Goal: Task Accomplishment & Management: Complete application form

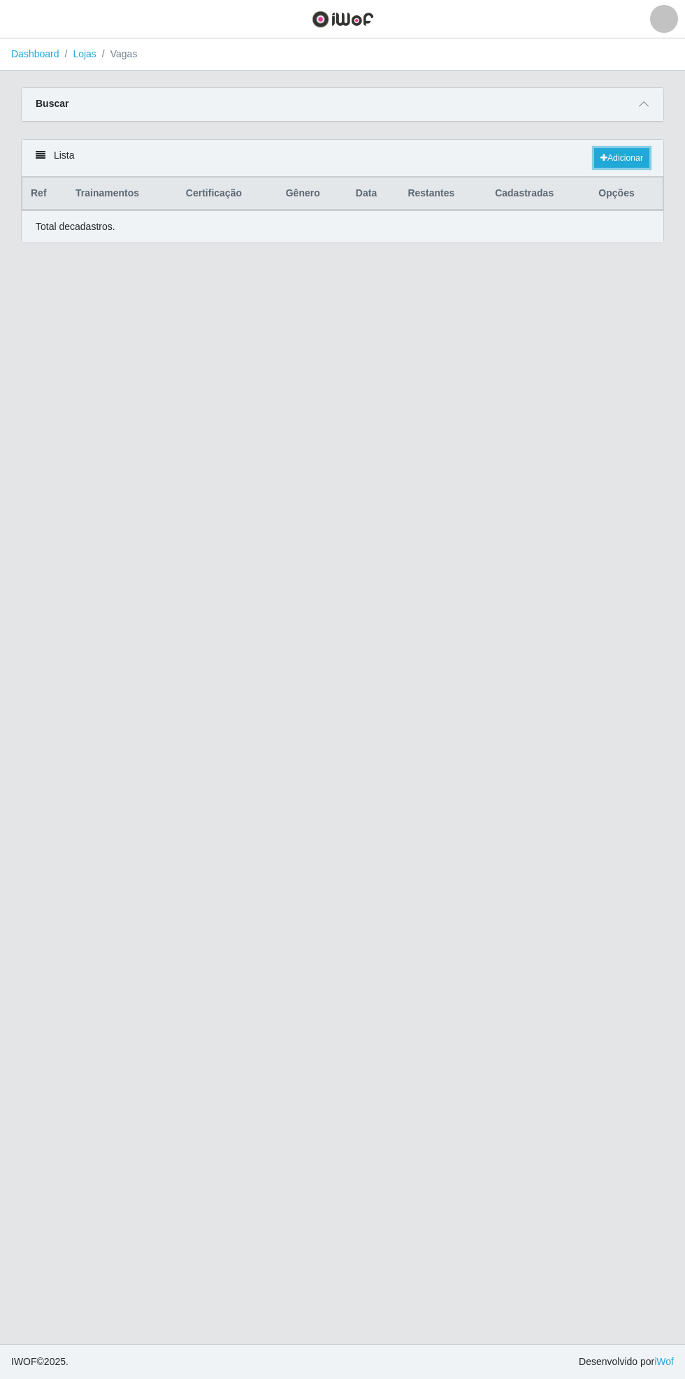
click at [626, 151] on link "Adicionar" at bounding box center [621, 158] width 55 height 20
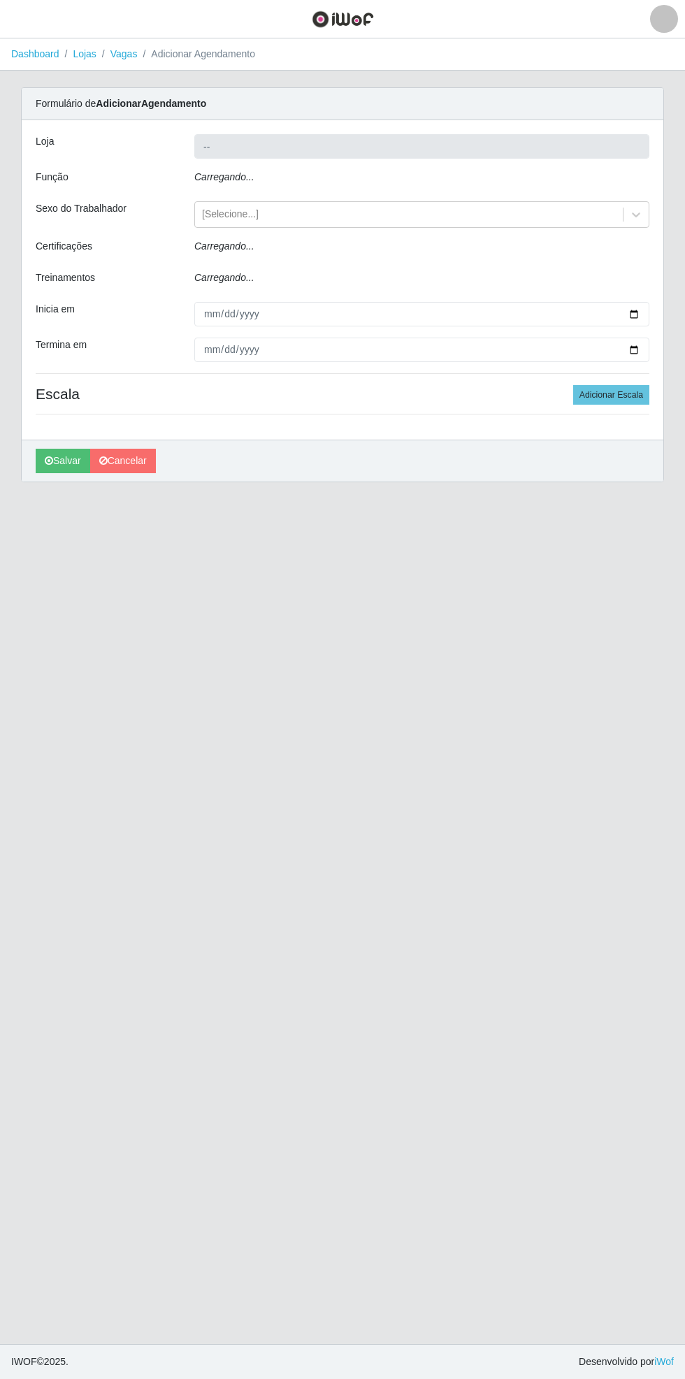
type input "Bemais Supermercados - [GEOGRAPHIC_DATA]"
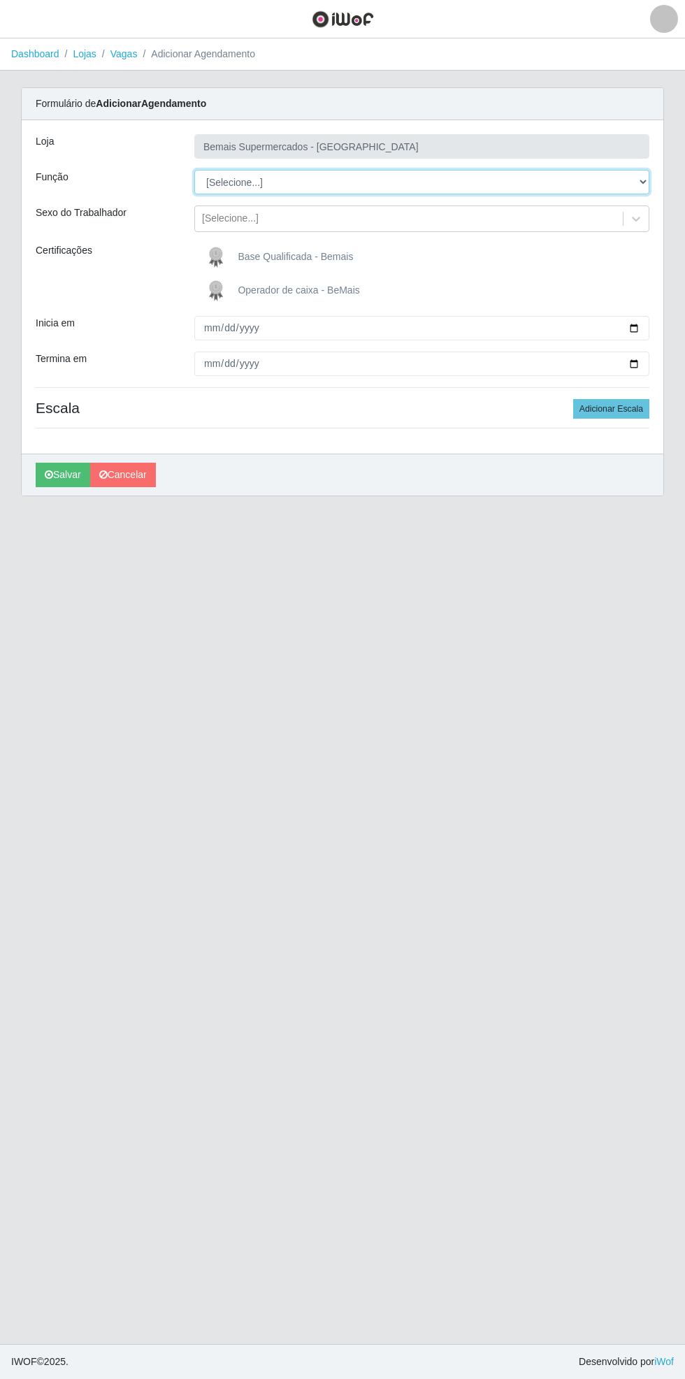
click at [648, 179] on select "[Selecione...] ASG ASG + ASG ++ Auxiliar de Estacionamento Auxiliar de Estacion…" at bounding box center [421, 182] width 455 height 24
select select "116"
click at [194, 170] on select "[Selecione...] ASG ASG + ASG ++ Auxiliar de Estacionamento Auxiliar de Estacion…" at bounding box center [421, 182] width 455 height 24
click at [269, 256] on span "Base Qualificada - Bemais" at bounding box center [295, 256] width 115 height 11
click at [0, 0] on input "Base Qualificada - Bemais" at bounding box center [0, 0] width 0 height 0
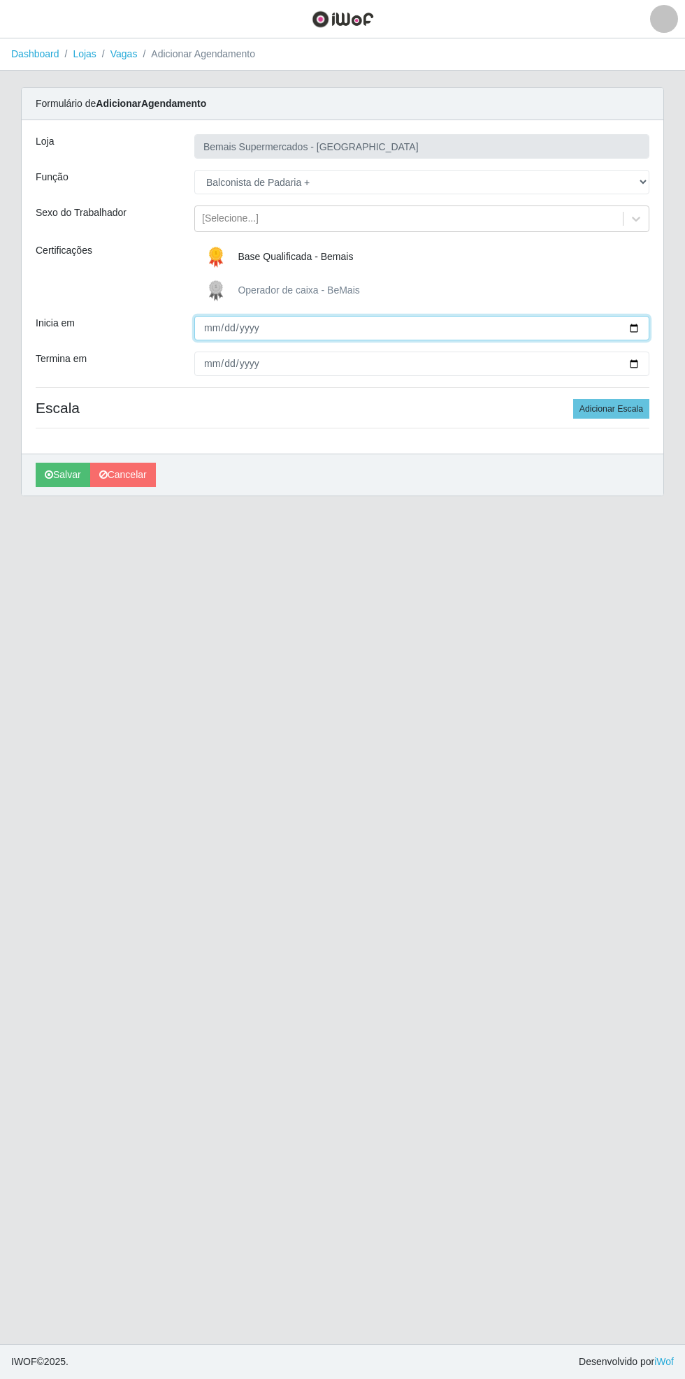
click at [644, 319] on input "Inicia em" at bounding box center [421, 328] width 455 height 24
type input "[DATE]"
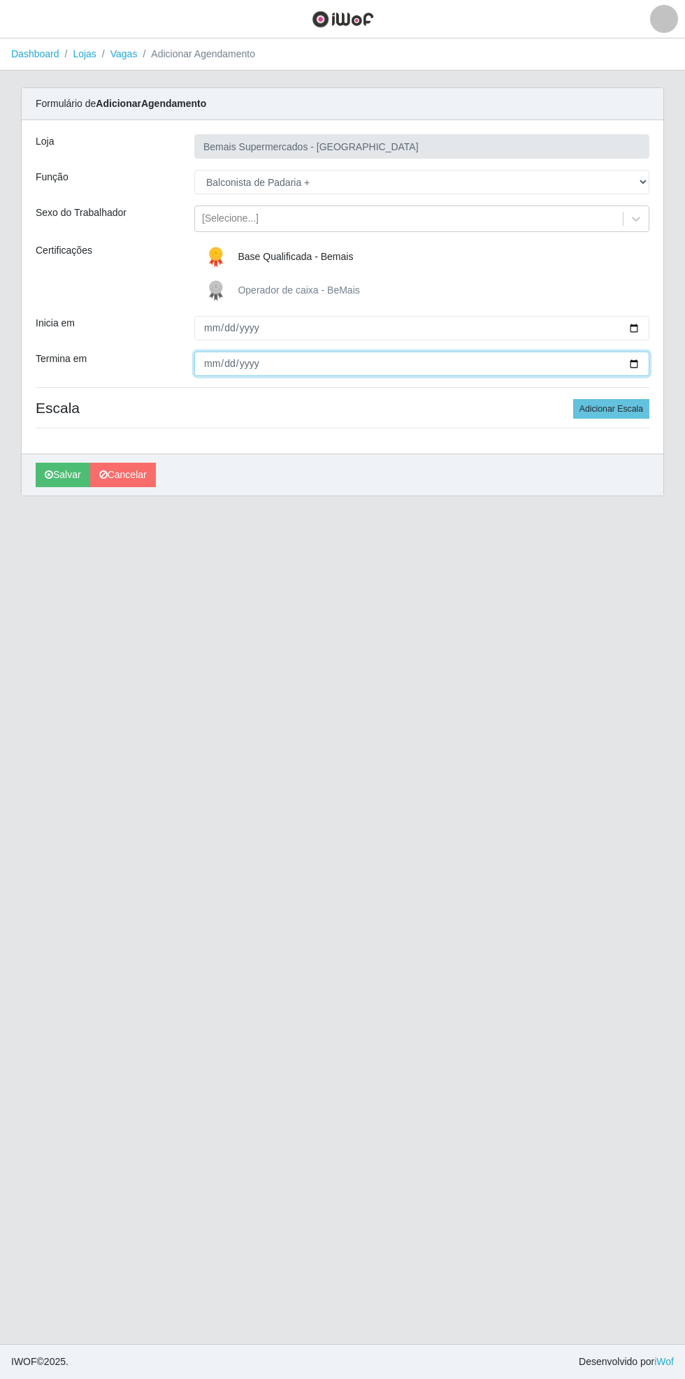
click at [642, 361] on input "Termina em" at bounding box center [421, 364] width 455 height 24
type input "2025-08-31"
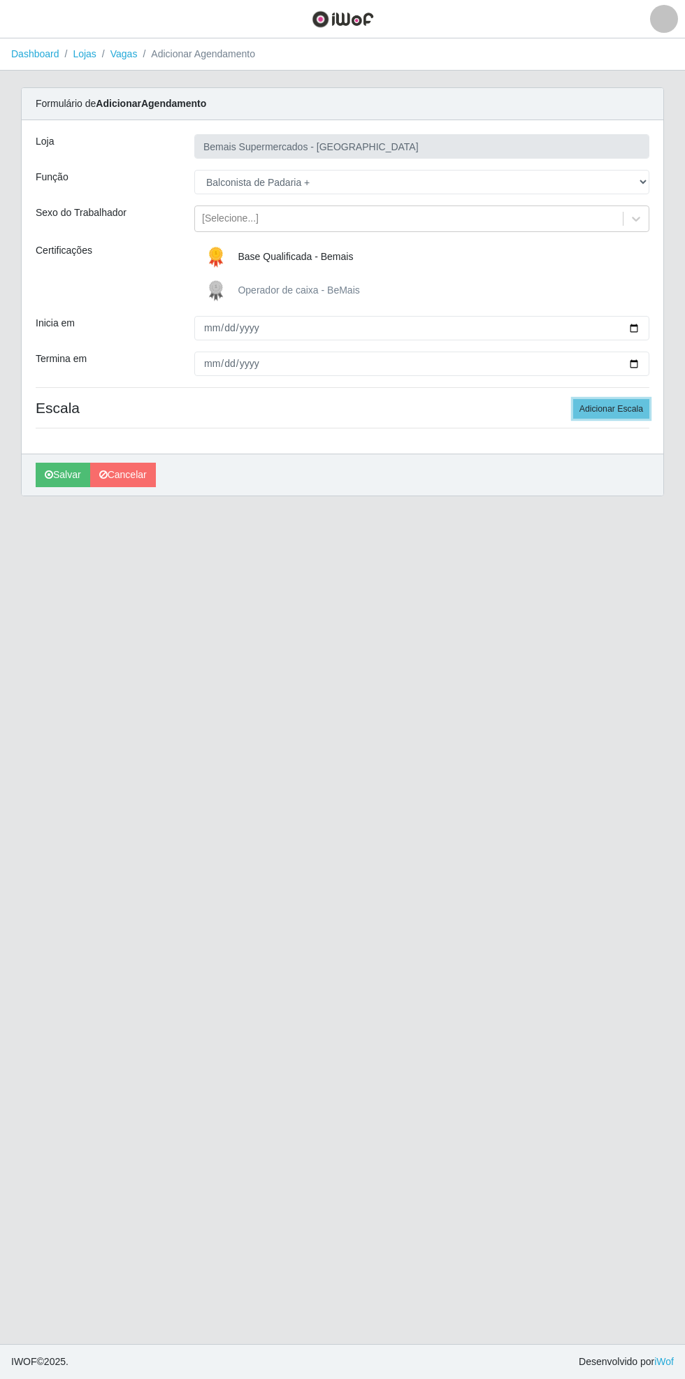
click at [628, 403] on button "Adicionar Escala" at bounding box center [611, 409] width 76 height 20
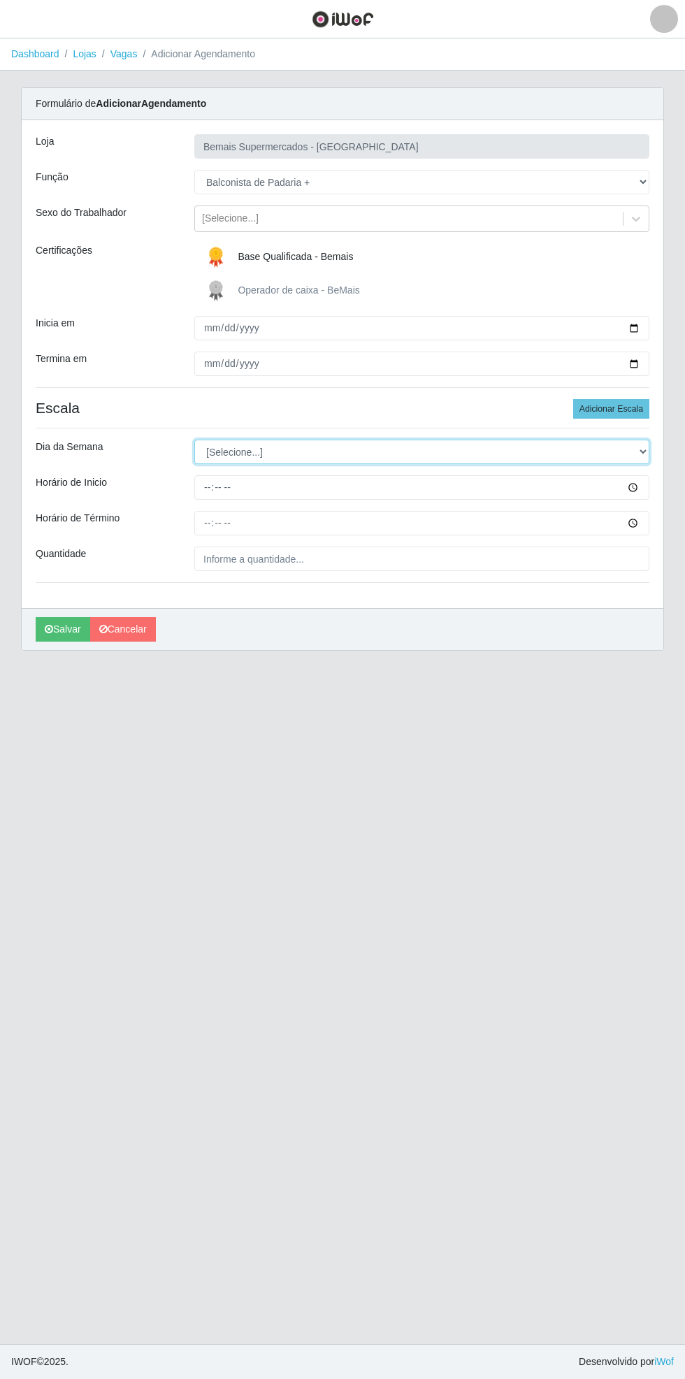
click at [648, 456] on select "[Selecione...] Segunda Terça Quarta Quinta Sexta Sábado Domingo" at bounding box center [421, 452] width 455 height 24
select select "0"
click at [194, 440] on select "[Selecione...] Segunda Terça Quarta Quinta Sexta Sábado Domingo" at bounding box center [421, 452] width 455 height 24
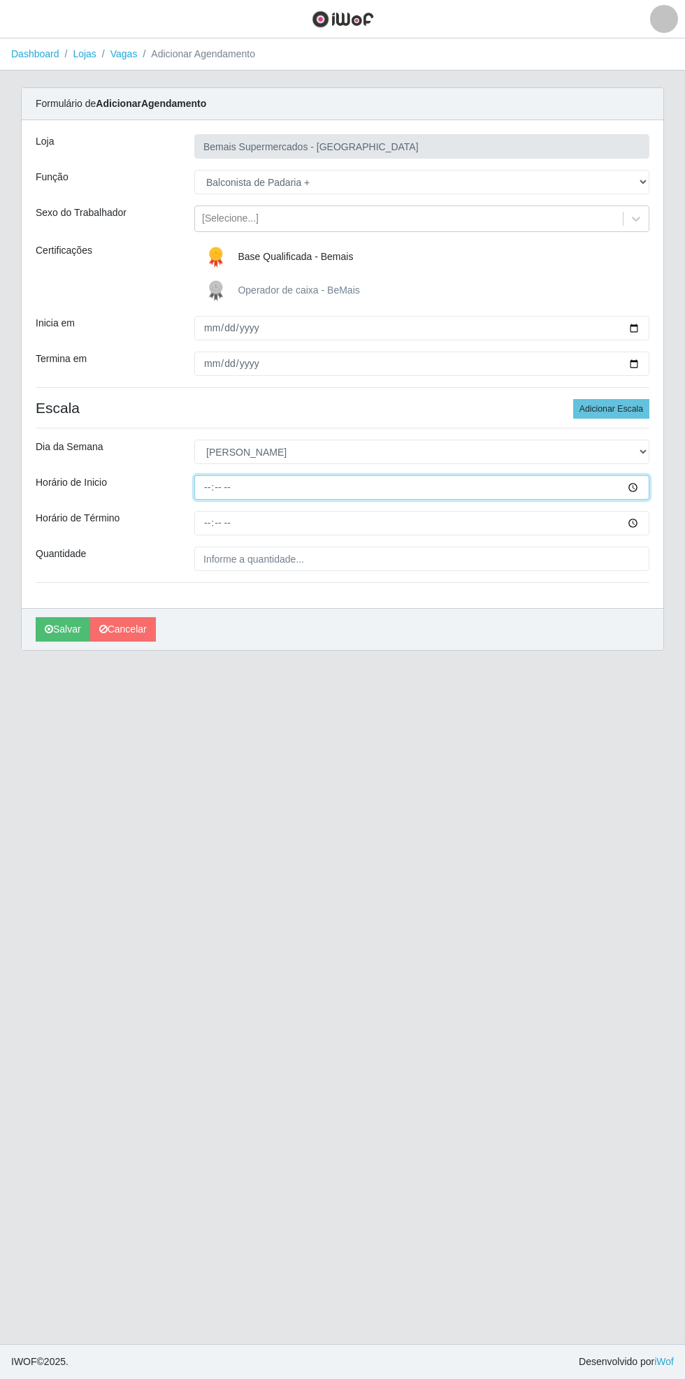
click at [642, 486] on input "Horário de Inicio" at bounding box center [421, 487] width 455 height 24
type input "08:00"
click at [642, 524] on input "Horário de Término" at bounding box center [421, 523] width 455 height 24
type input "14:00"
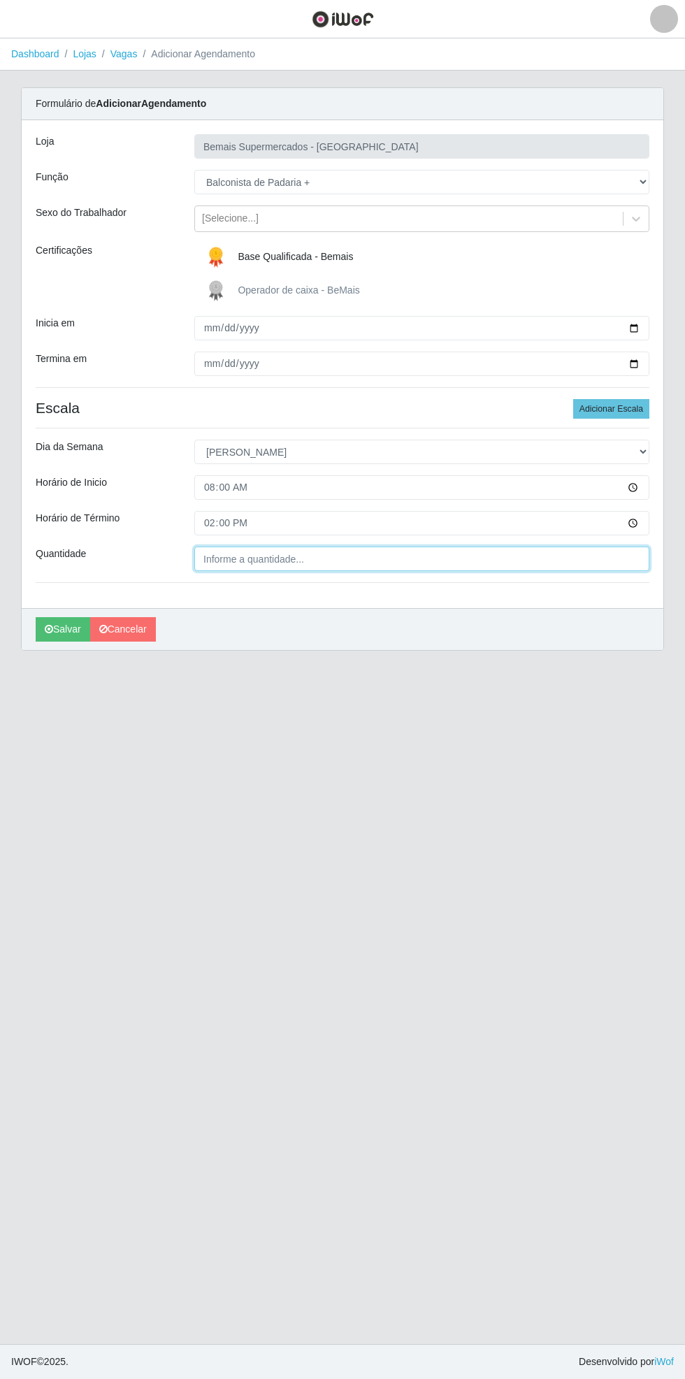
click at [352, 558] on input "Quantidade" at bounding box center [421, 558] width 455 height 24
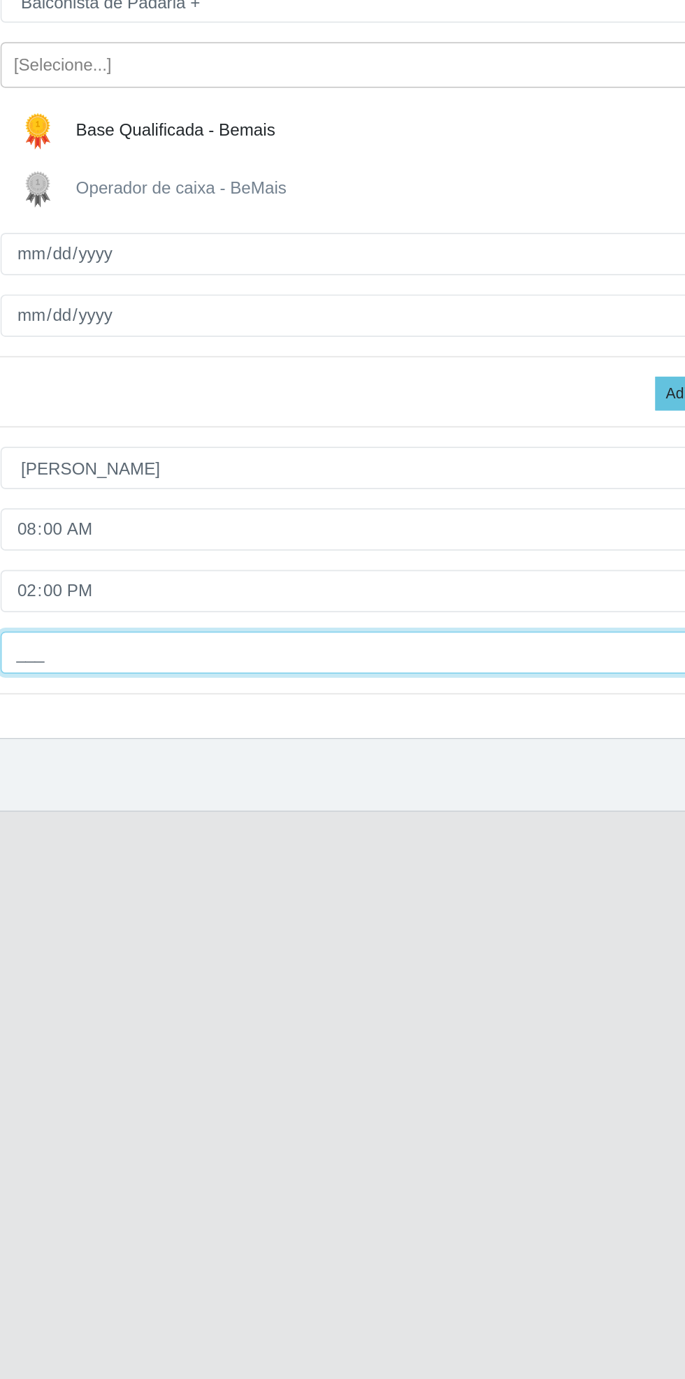
type input "1__"
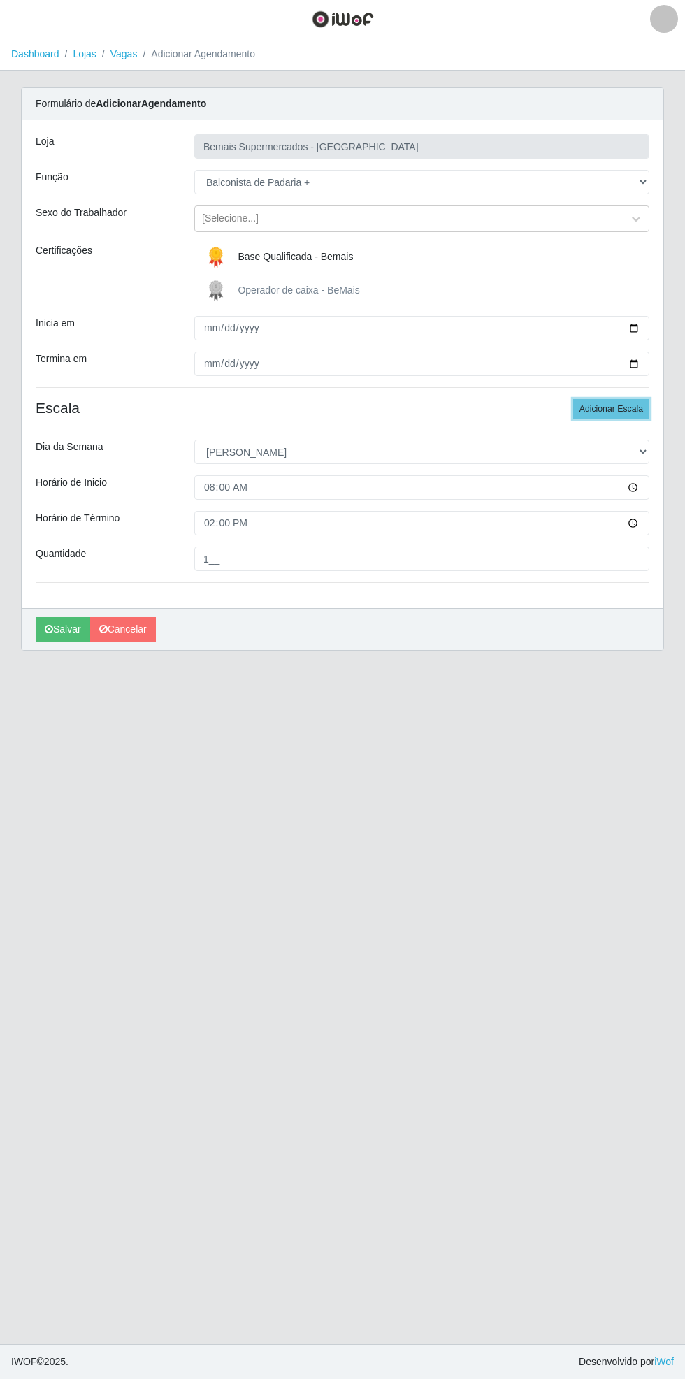
click at [635, 406] on button "Adicionar Escala" at bounding box center [611, 409] width 76 height 20
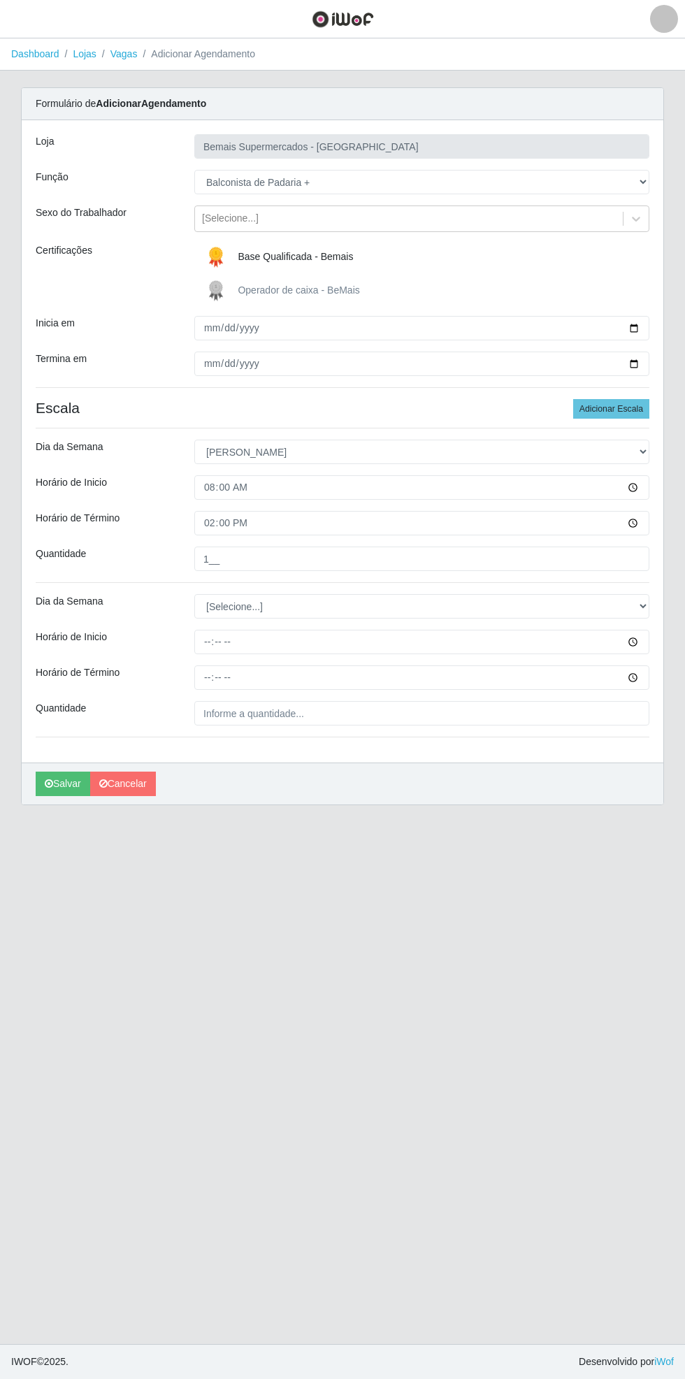
click at [665, 604] on div "Carregando... Formulário de Adicionar Agendamento Loja Bemais Supermercados - C…" at bounding box center [342, 454] width 664 height 734
click at [644, 605] on select "[Selecione...] Segunda Terça Quarta Quinta Sexta Sábado Domingo" at bounding box center [421, 606] width 455 height 24
select select "0"
click at [194, 594] on select "[Selecione...] Segunda Terça Quarta Quinta Sexta Sábado Domingo" at bounding box center [421, 606] width 455 height 24
click at [647, 642] on input "Horário de Inicio" at bounding box center [421, 642] width 455 height 24
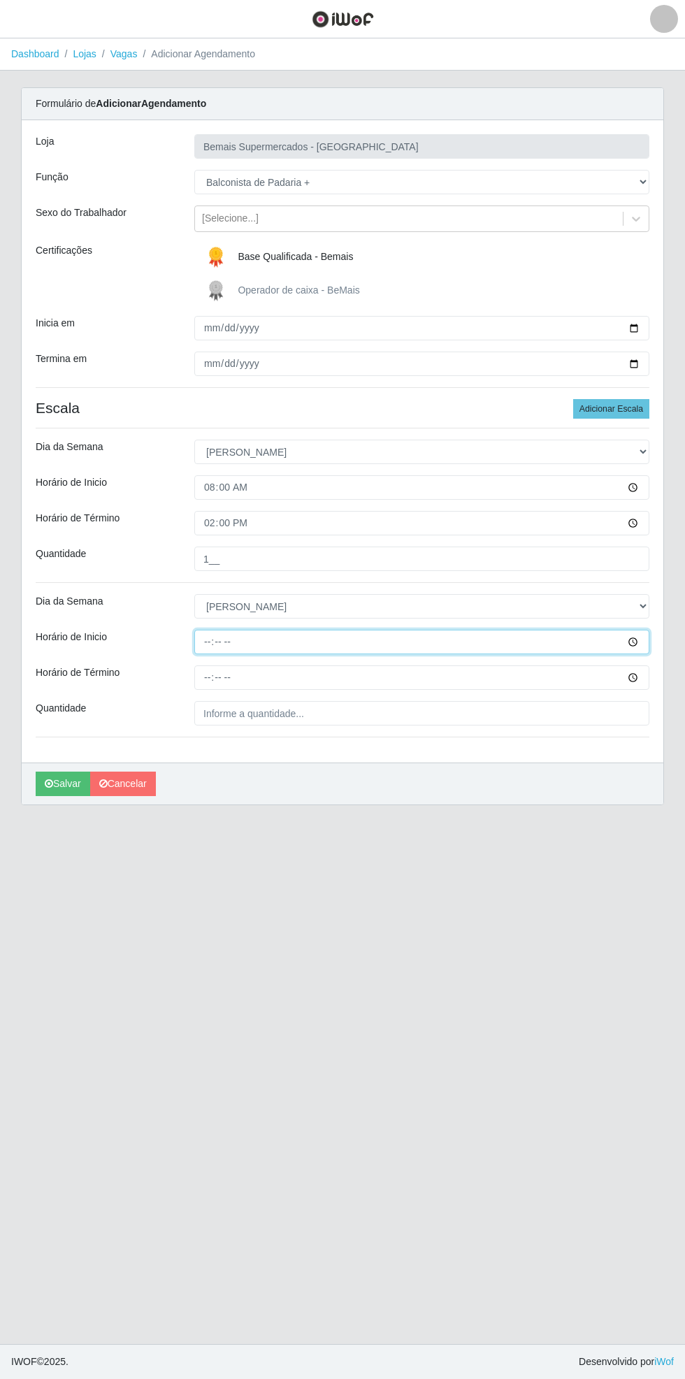
type input "15:00"
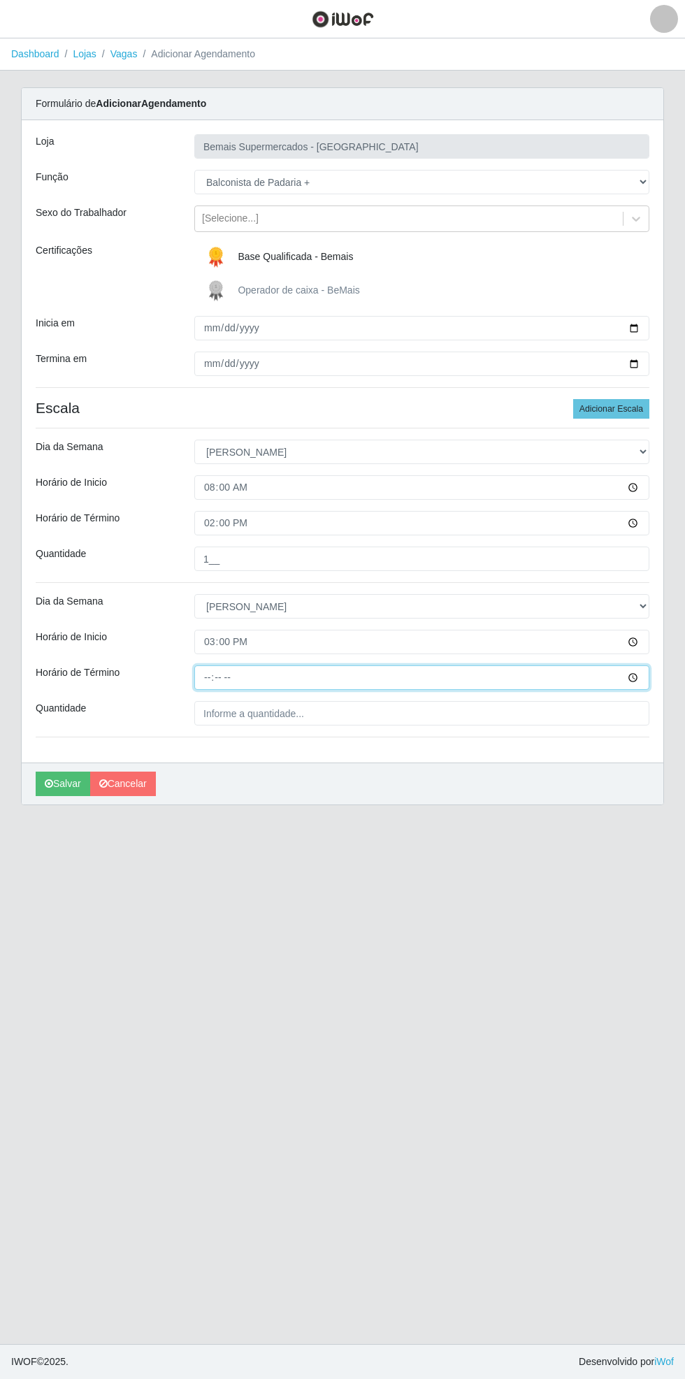
click at [642, 676] on input "Horário de Término" at bounding box center [421, 677] width 455 height 24
type input "21:00"
click at [315, 712] on input "Quantidade" at bounding box center [421, 713] width 455 height 24
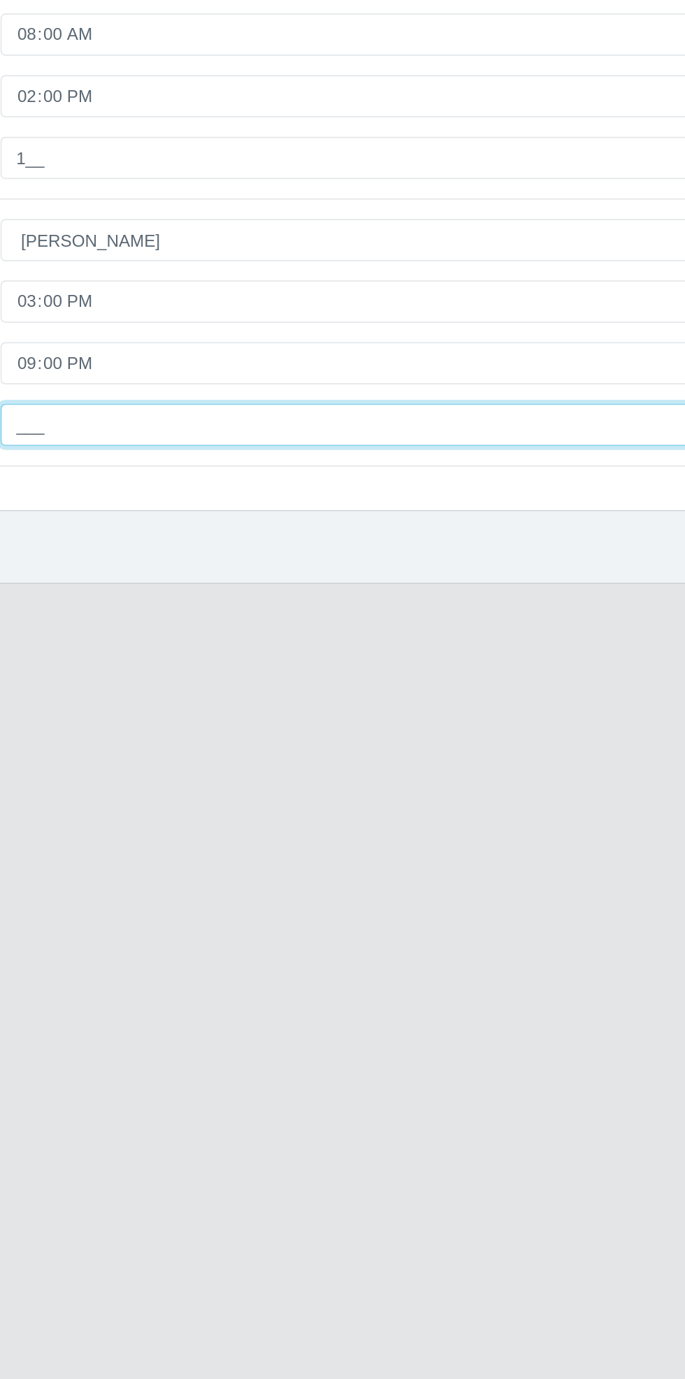
type input "1__"
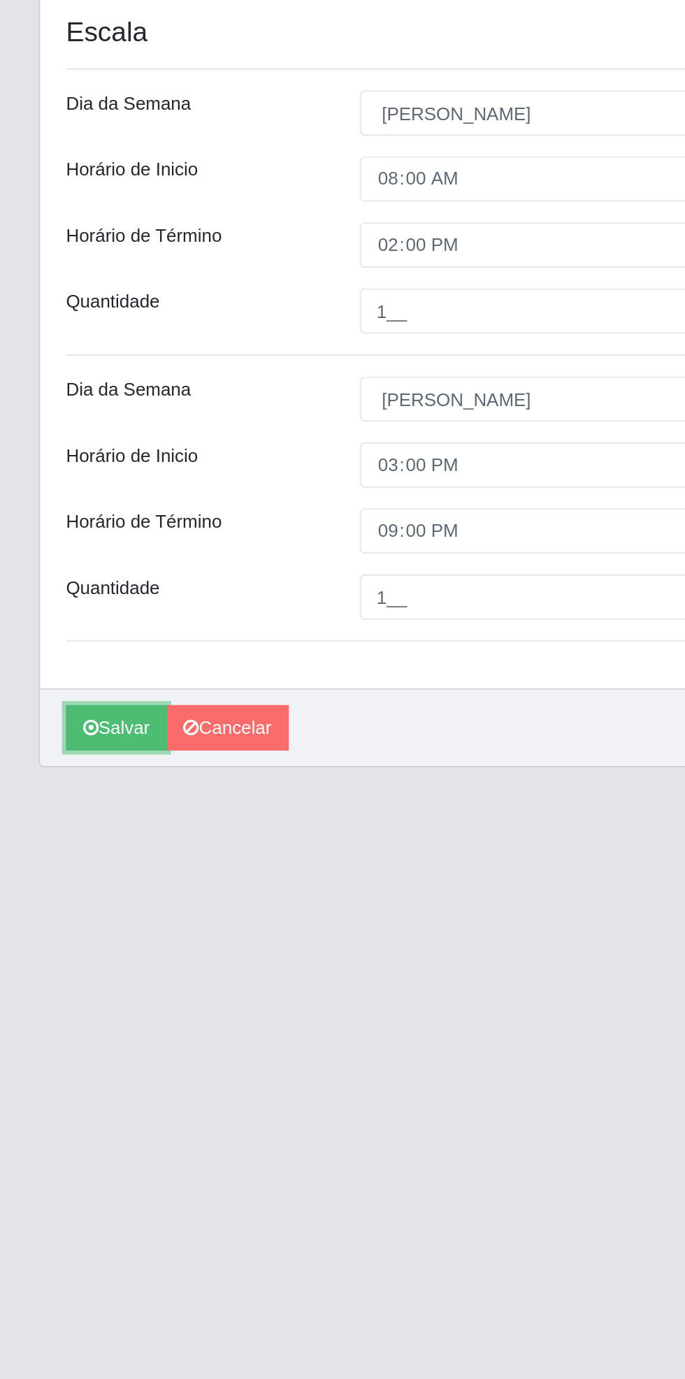
click at [53, 788] on button "Salvar" at bounding box center [63, 783] width 55 height 24
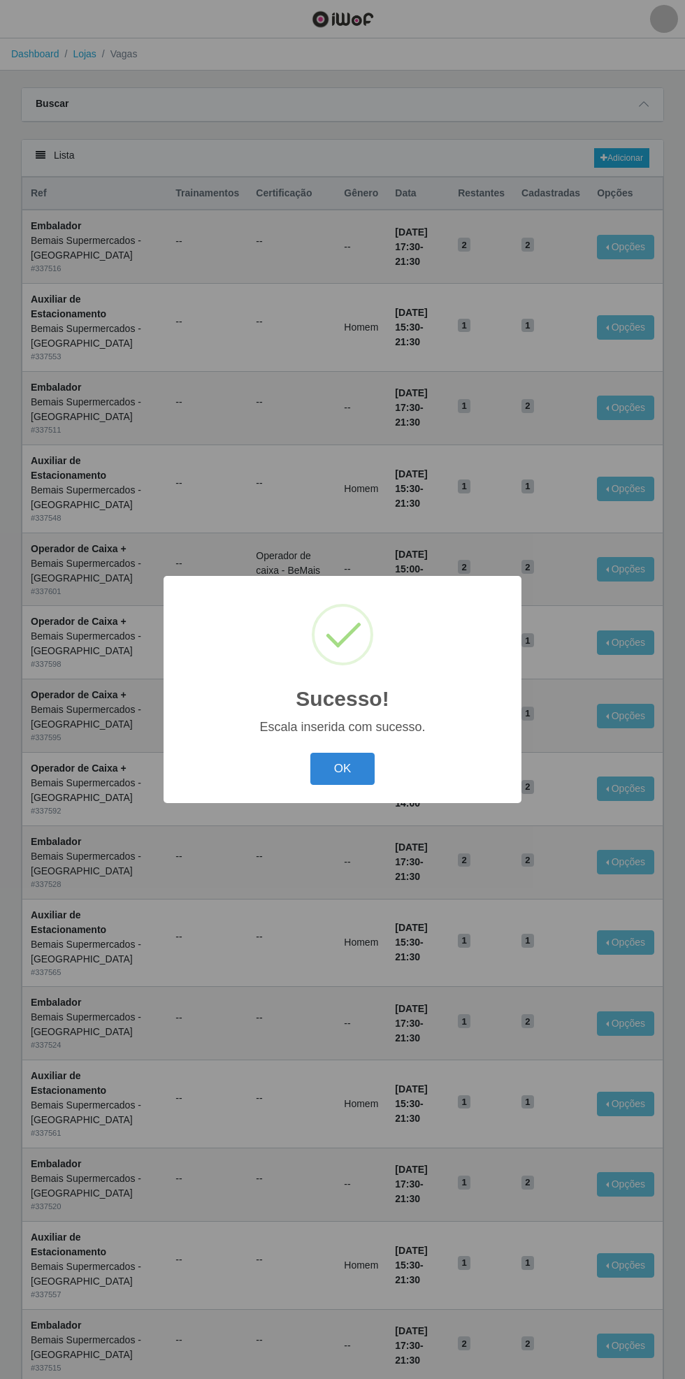
click at [340, 771] on button "OK" at bounding box center [342, 769] width 65 height 33
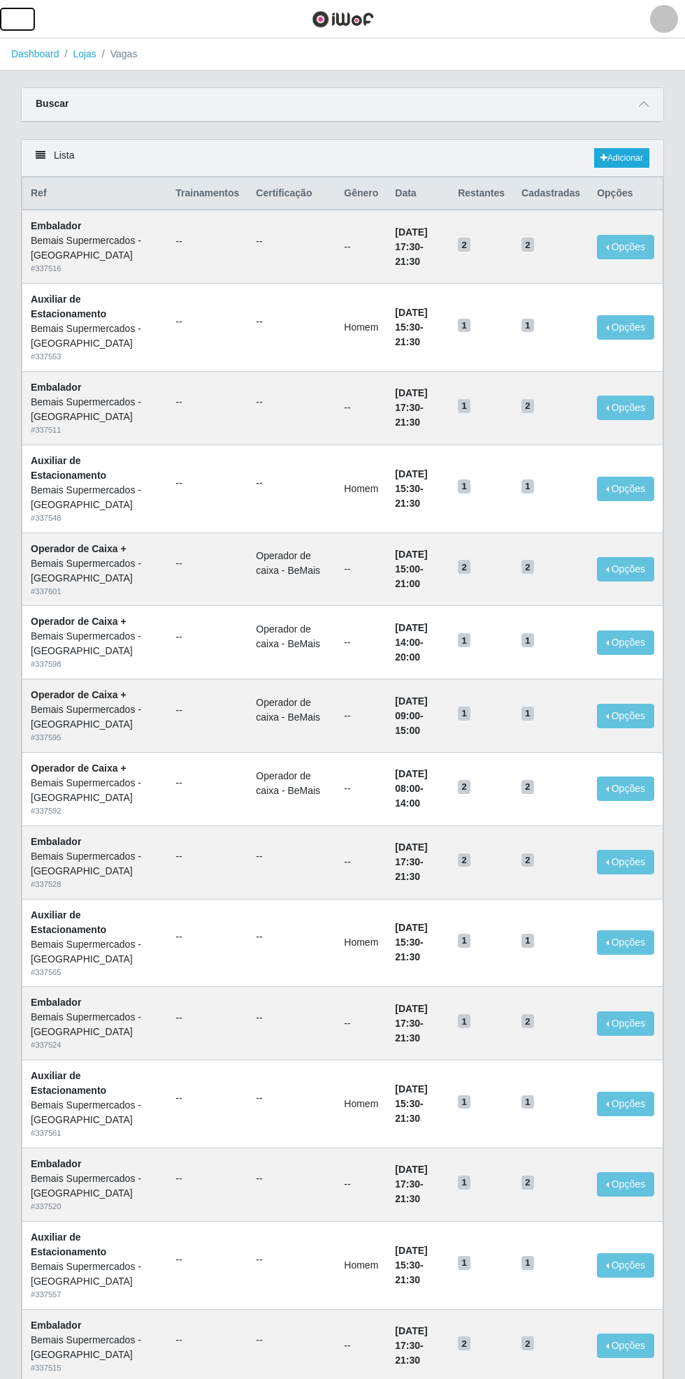
click at [20, 19] on span "button" at bounding box center [17, 19] width 18 height 16
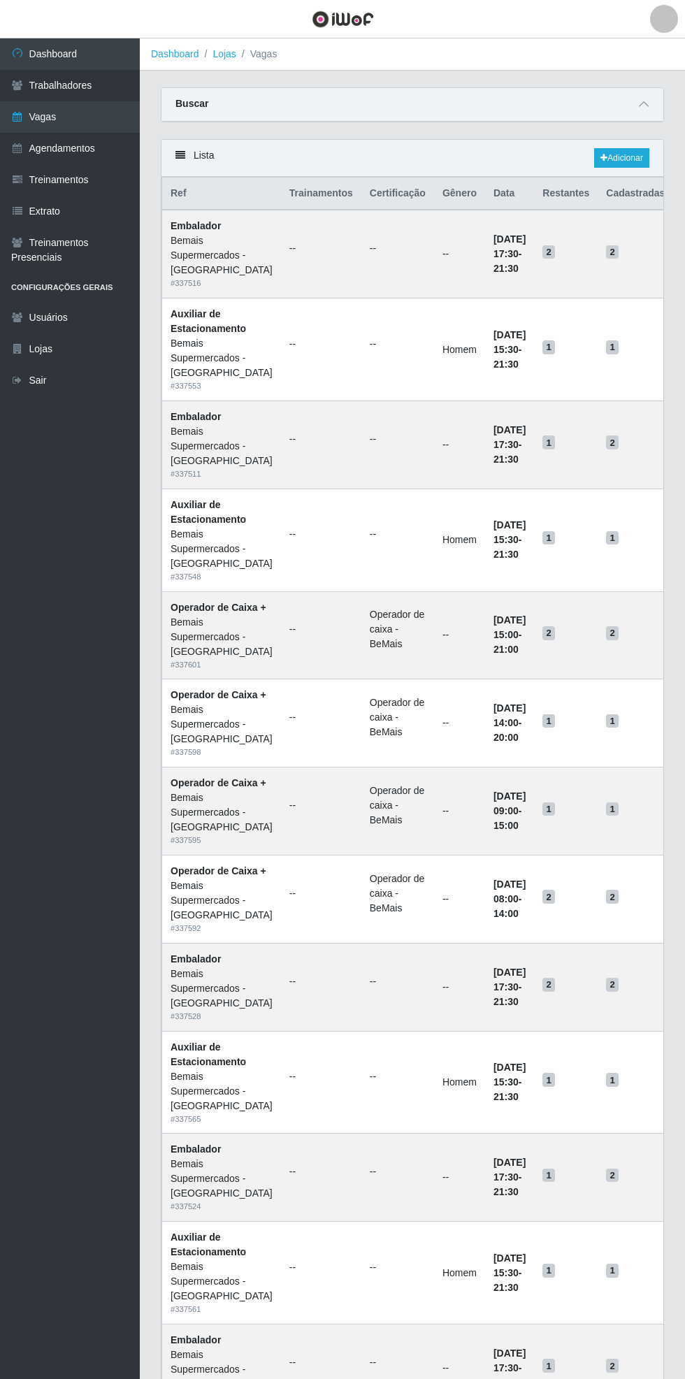
click at [108, 147] on link "Agendamentos" at bounding box center [70, 148] width 140 height 31
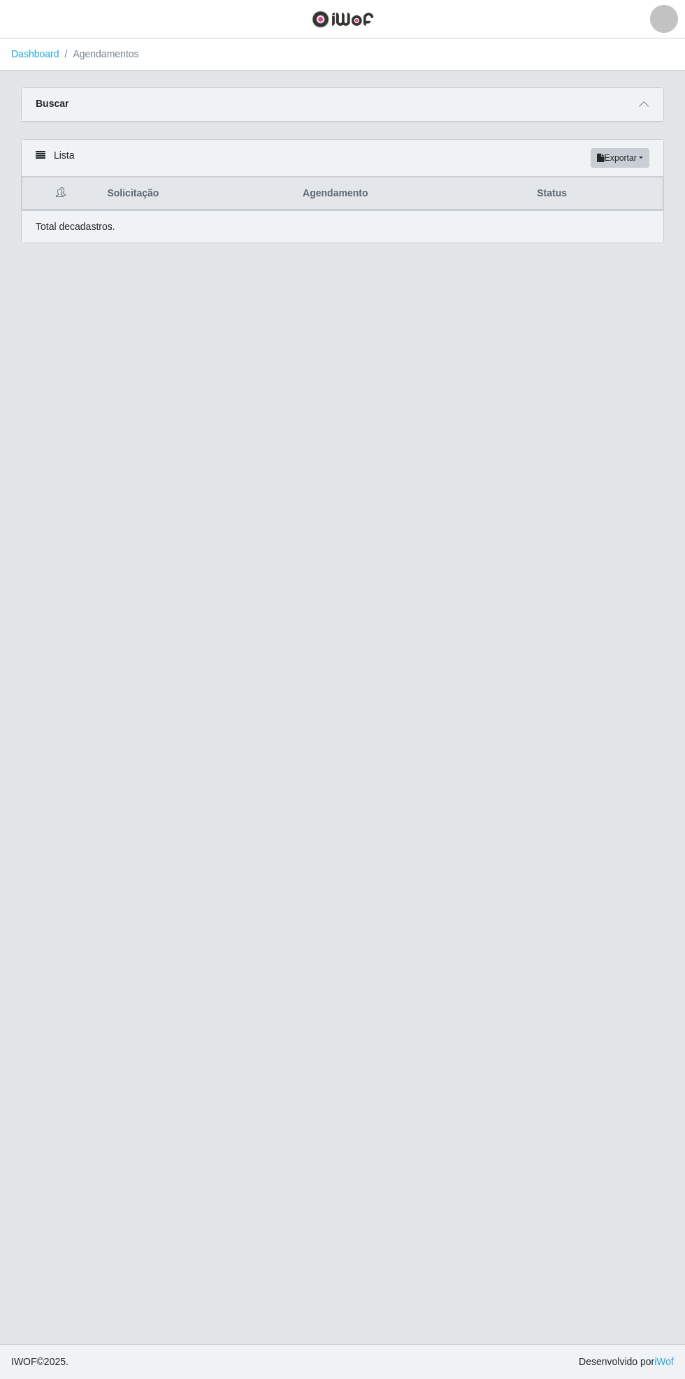
click at [644, 102] on icon at bounding box center [644, 104] width 10 height 10
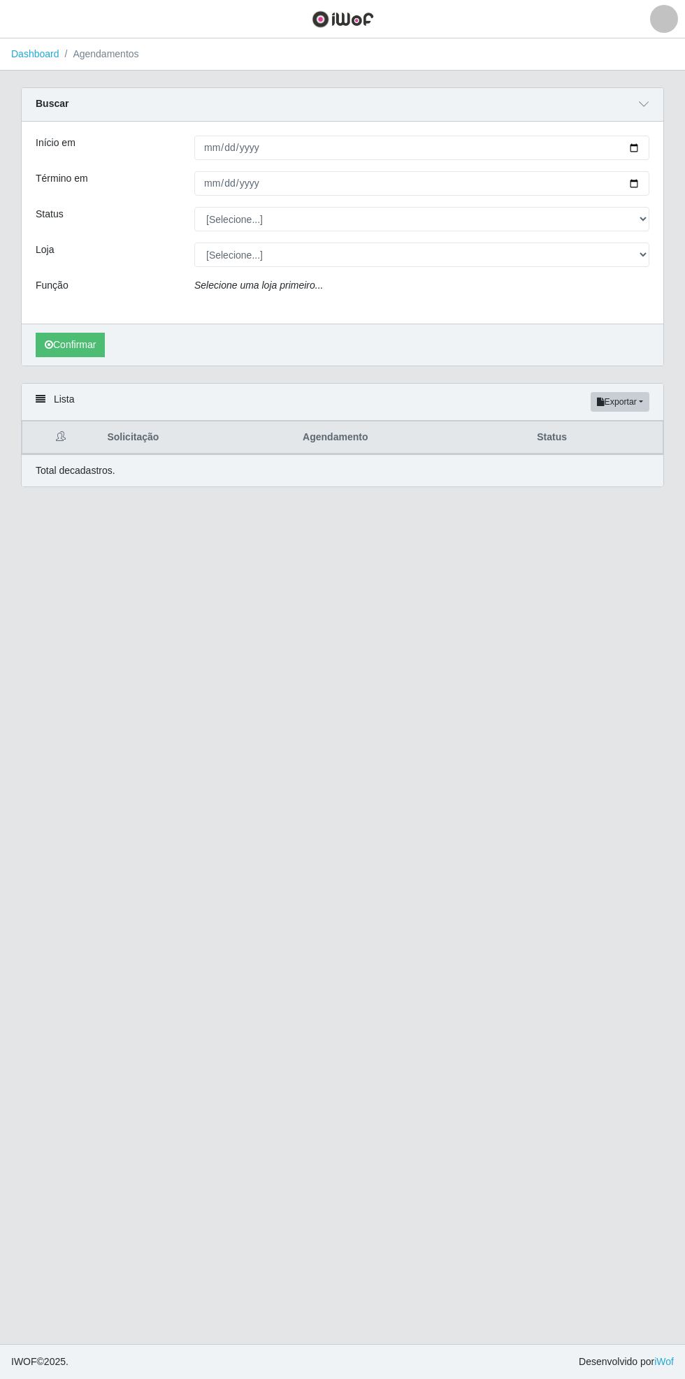
click at [662, 149] on div "Início em Término em Status [Selecione...] AGENDADO AGUARDANDO LIBERAR EM ANDAM…" at bounding box center [343, 223] width 642 height 202
click at [644, 147] on input "Início em" at bounding box center [421, 148] width 455 height 24
type input "[DATE]"
click at [647, 184] on input "Término em" at bounding box center [421, 183] width 455 height 24
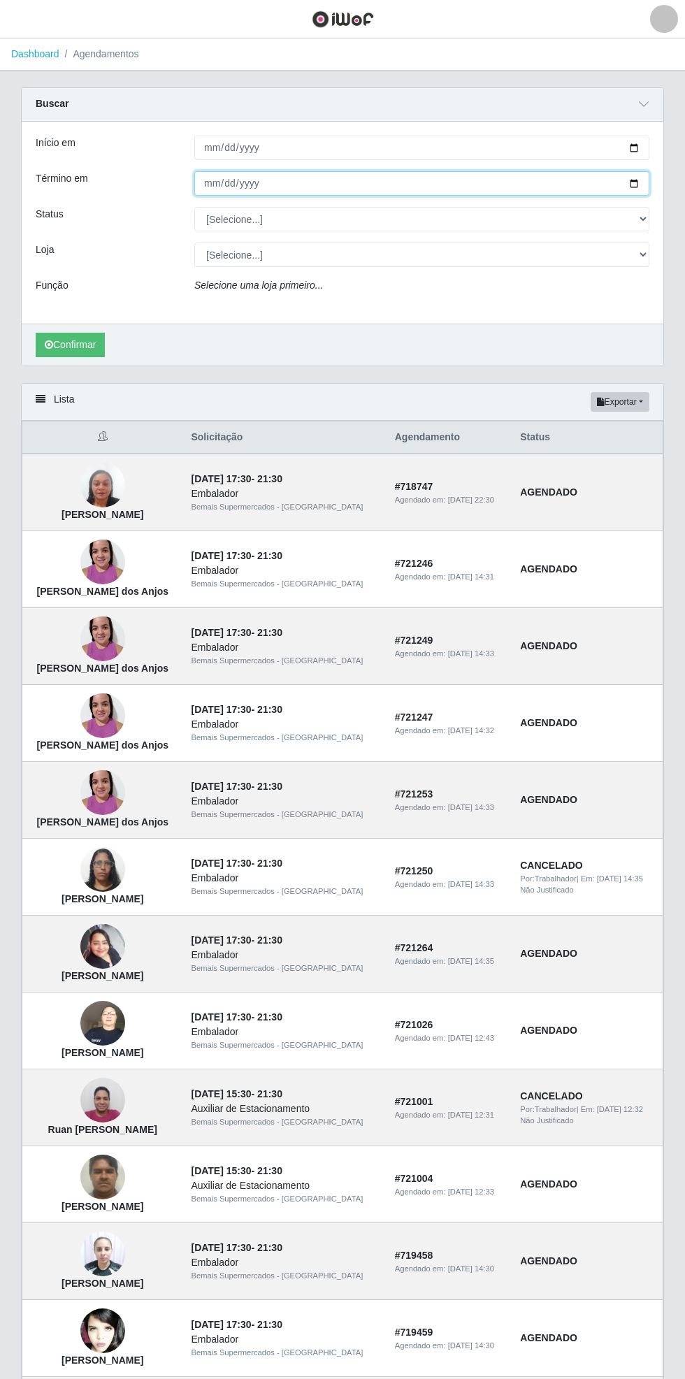
type input "[DATE]"
click at [664, 224] on div "Carregando... Buscar Início em [DATE] Término em [DATE] Status [Selecione...] A…" at bounding box center [342, 235] width 664 height 296
click at [664, 223] on div "Carregando... Buscar Início em [DATE] Término em [DATE] Status [Selecione...] A…" at bounding box center [342, 235] width 664 height 296
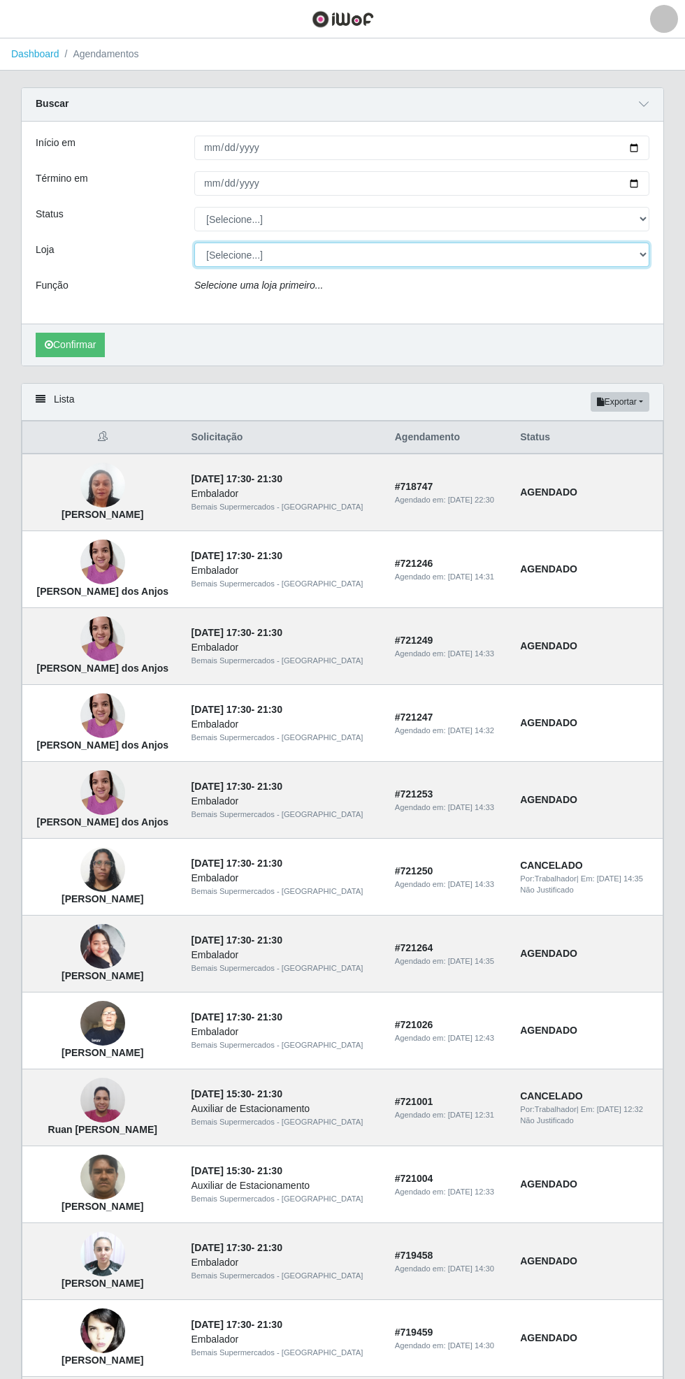
click at [645, 254] on select "[Selecione...] Bemais Supermercados - [GEOGRAPHIC_DATA]" at bounding box center [421, 254] width 455 height 24
select select "250"
click at [194, 242] on select "[Selecione...] Bemais Supermercados - [GEOGRAPHIC_DATA]" at bounding box center [421, 254] width 455 height 24
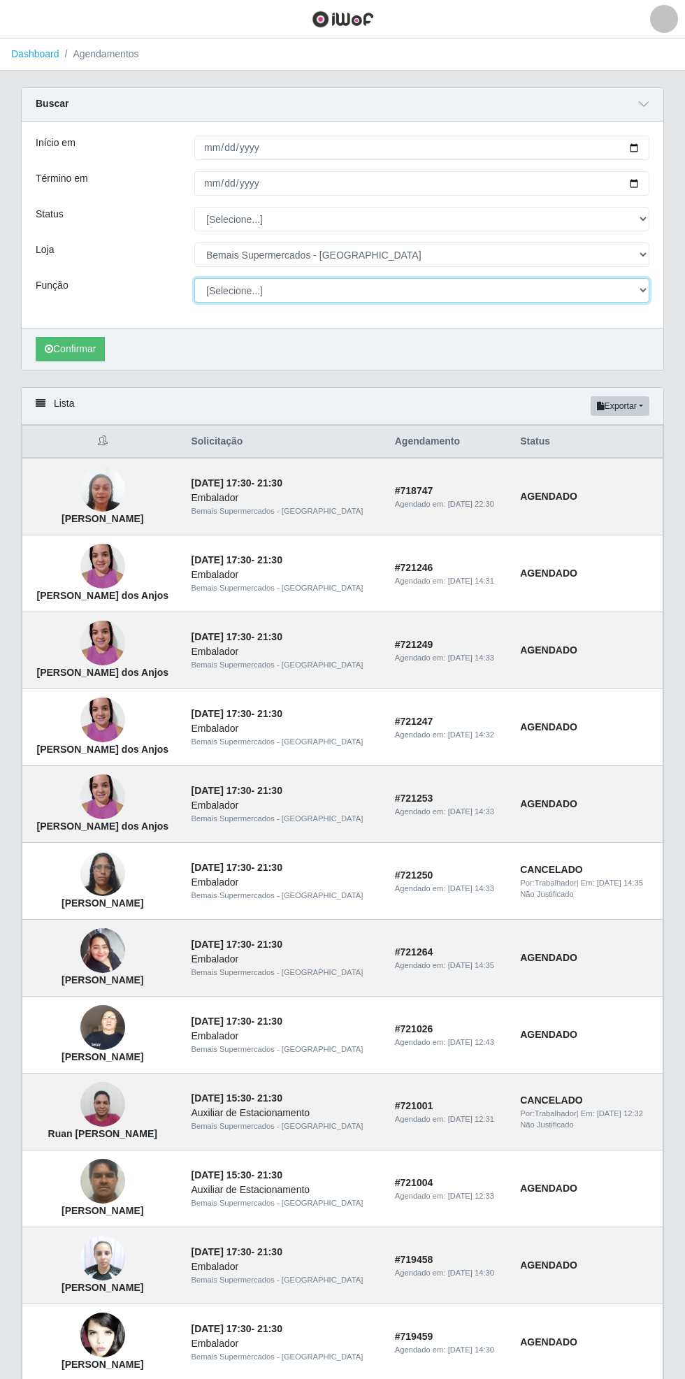
click at [639, 298] on select "[Selecione...] ASG ASG + ASG ++ Auxiliar de Estacionamento Auxiliar de Estacion…" at bounding box center [421, 290] width 455 height 24
select select "4"
click at [194, 278] on select "[Selecione...] ASG ASG + ASG ++ Auxiliar de Estacionamento Auxiliar de Estacion…" at bounding box center [421, 290] width 455 height 24
click at [80, 349] on button "Confirmar" at bounding box center [70, 349] width 69 height 24
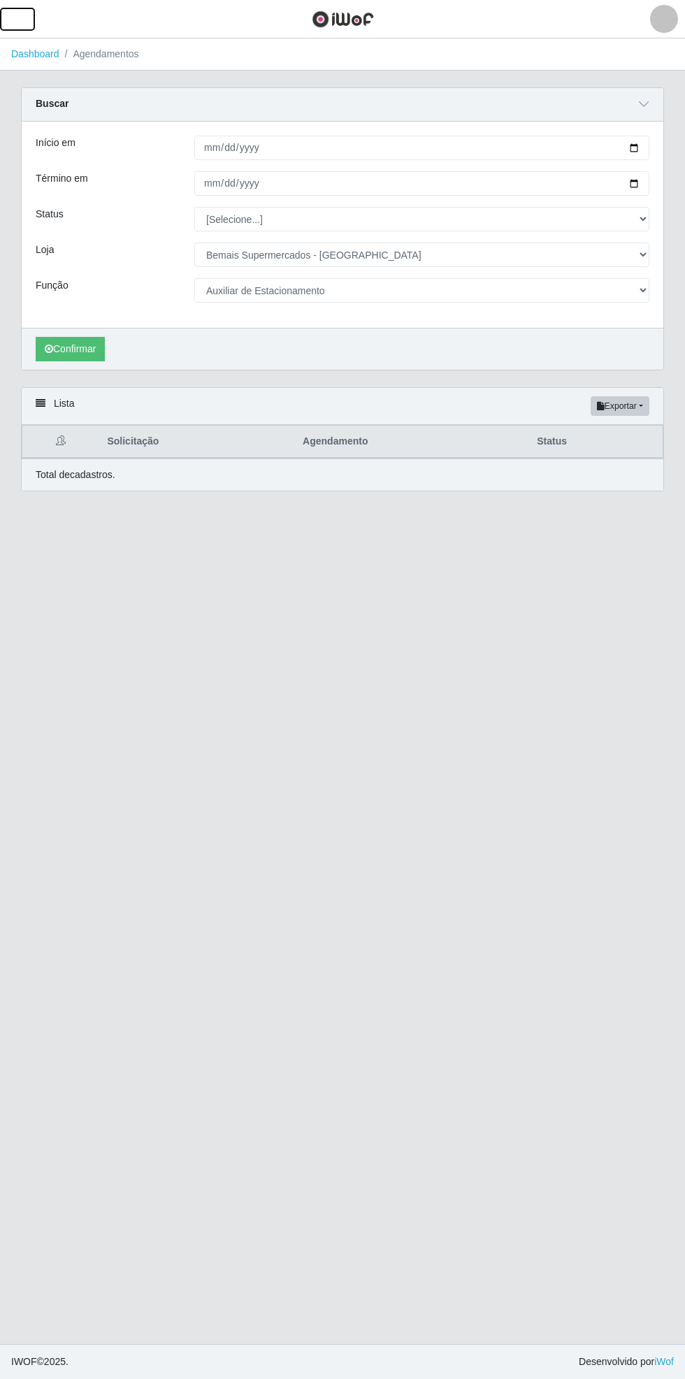
click at [29, 19] on button "button" at bounding box center [17, 19] width 35 height 23
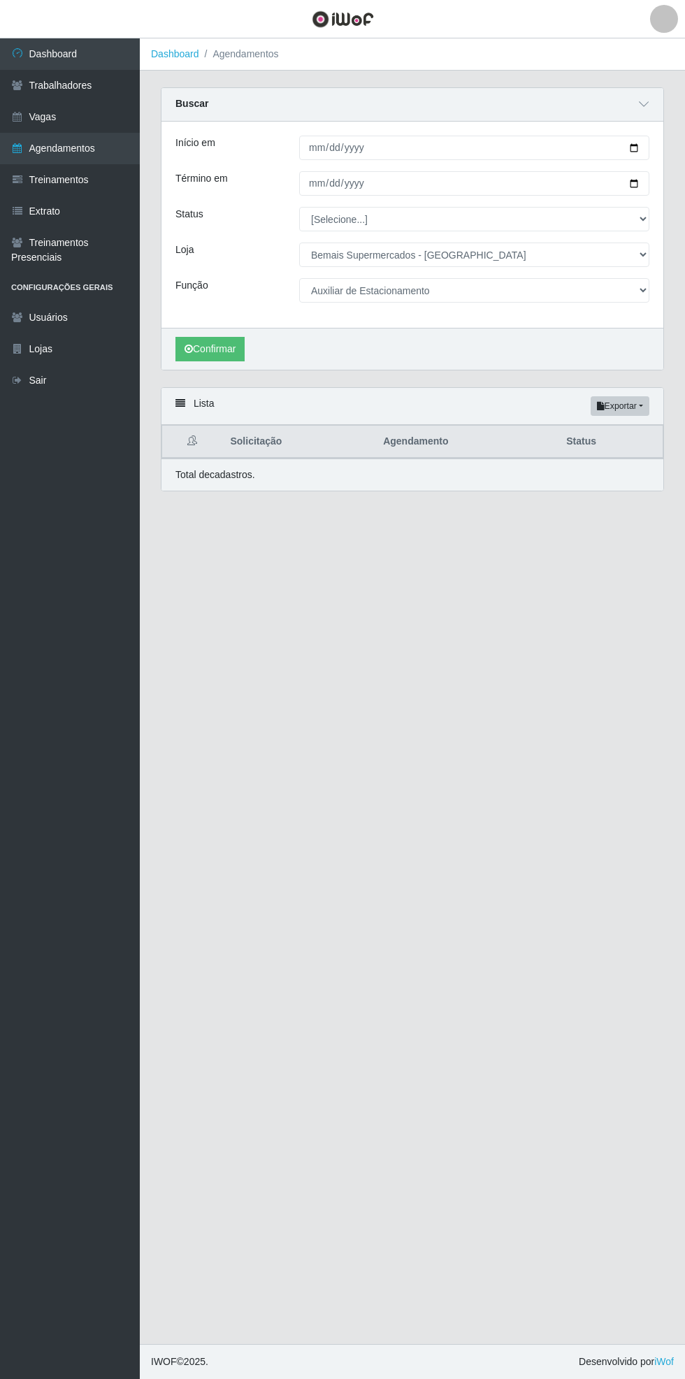
click at [70, 109] on link "Vagas" at bounding box center [70, 116] width 140 height 31
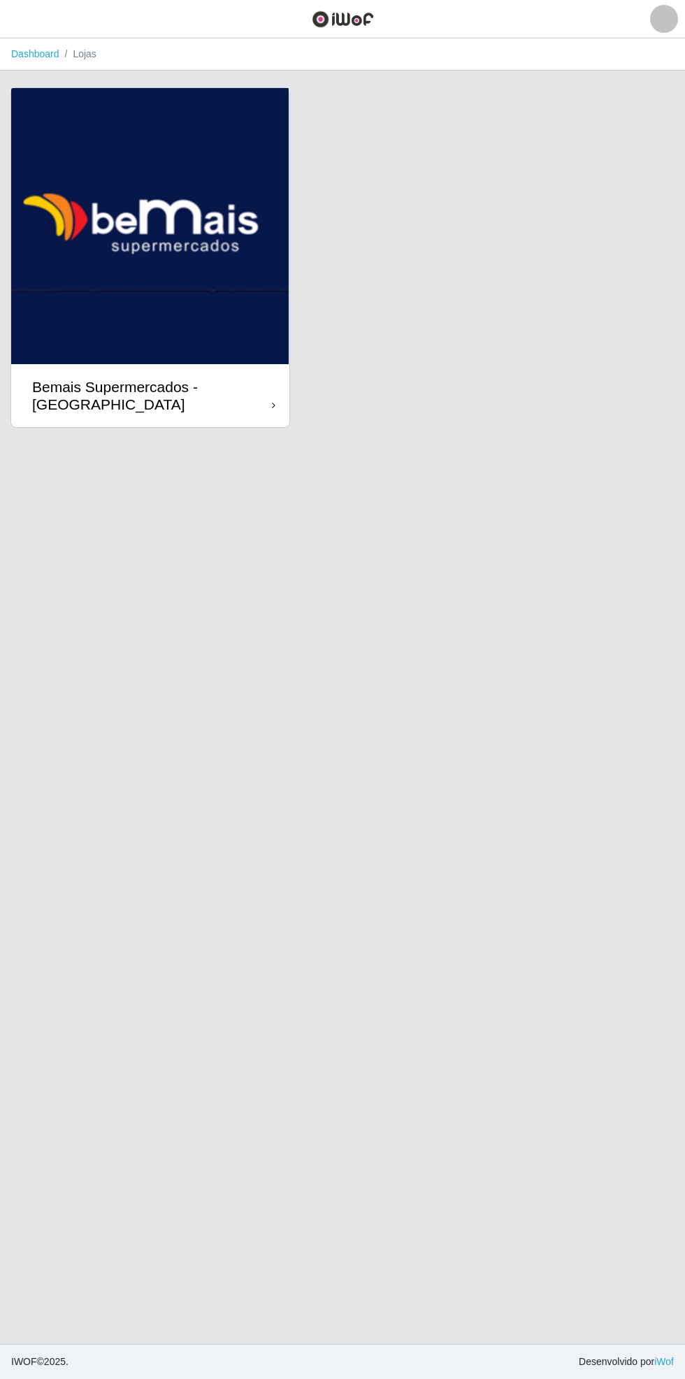
click at [243, 422] on div "Bemais Supermercados - [GEOGRAPHIC_DATA]" at bounding box center [150, 395] width 278 height 63
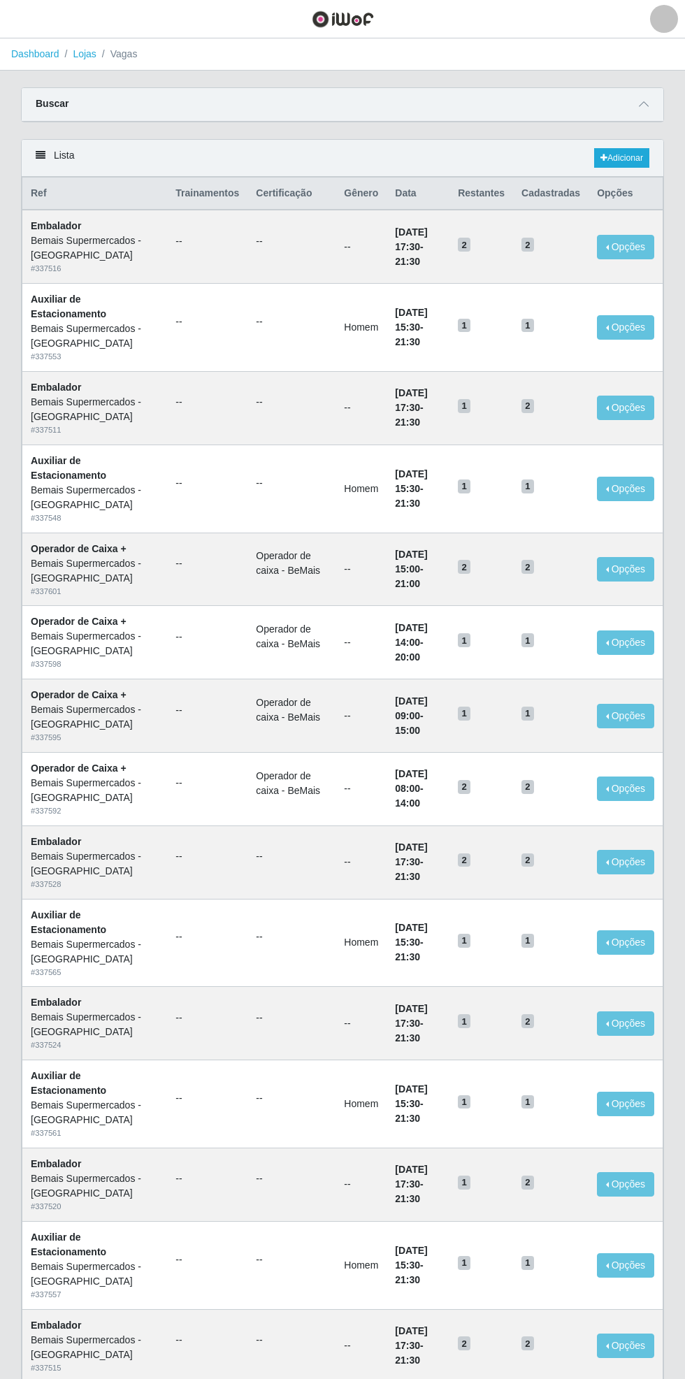
click at [648, 103] on icon at bounding box center [644, 104] width 10 height 10
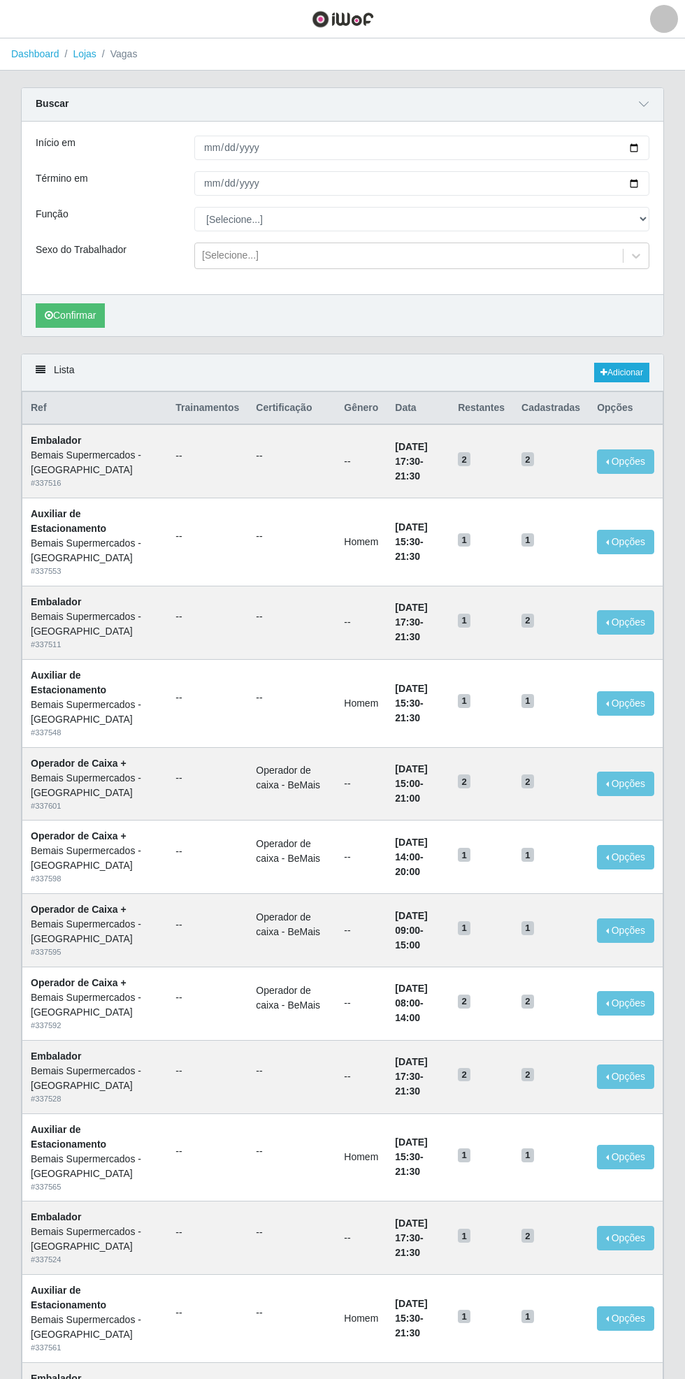
click at [665, 131] on div "Carregando... Buscar Início em Término em Função [Selecione...] ASG ASG + ASG +…" at bounding box center [342, 220] width 664 height 266
click at [640, 143] on input "Início em" at bounding box center [421, 148] width 455 height 24
type input "[DATE]"
click at [647, 184] on input "Término em" at bounding box center [421, 183] width 455 height 24
type input "[DATE]"
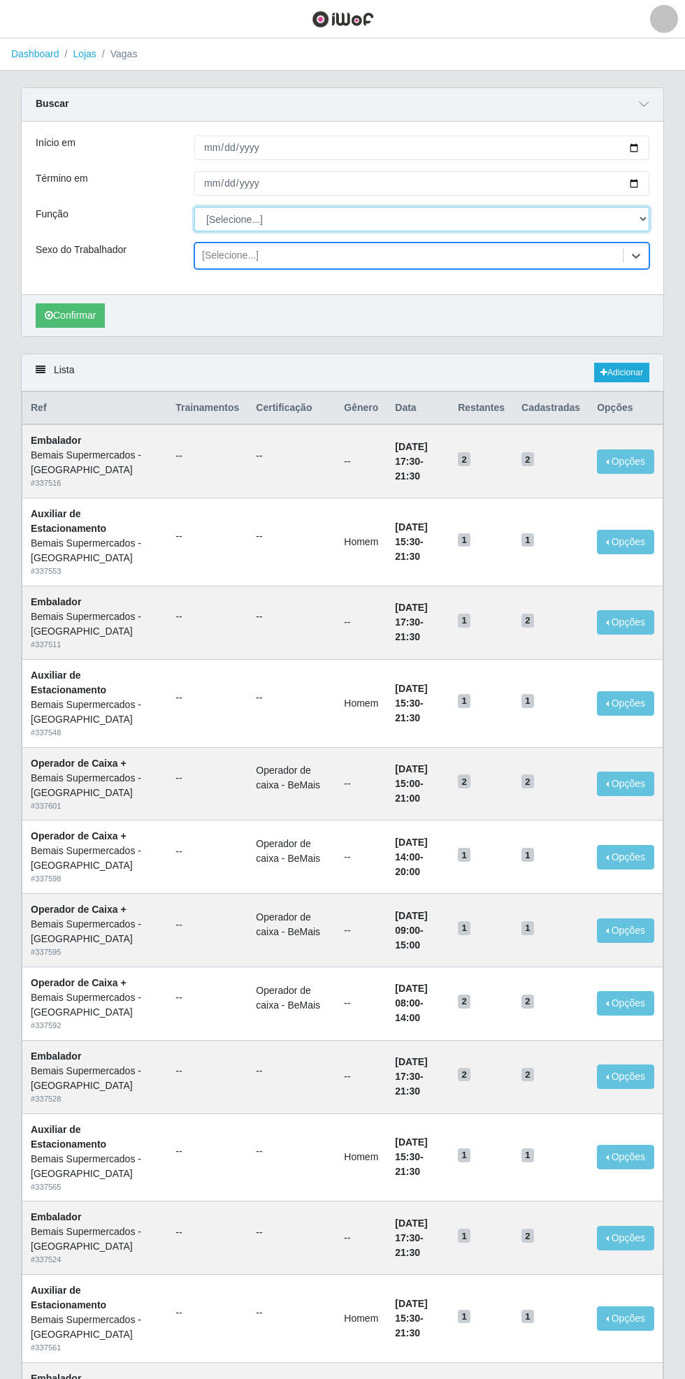
click at [646, 212] on select "[Selecione...] ASG ASG + ASG ++ Auxiliar de Estacionamento Auxiliar de Estacion…" at bounding box center [421, 219] width 455 height 24
select select "4"
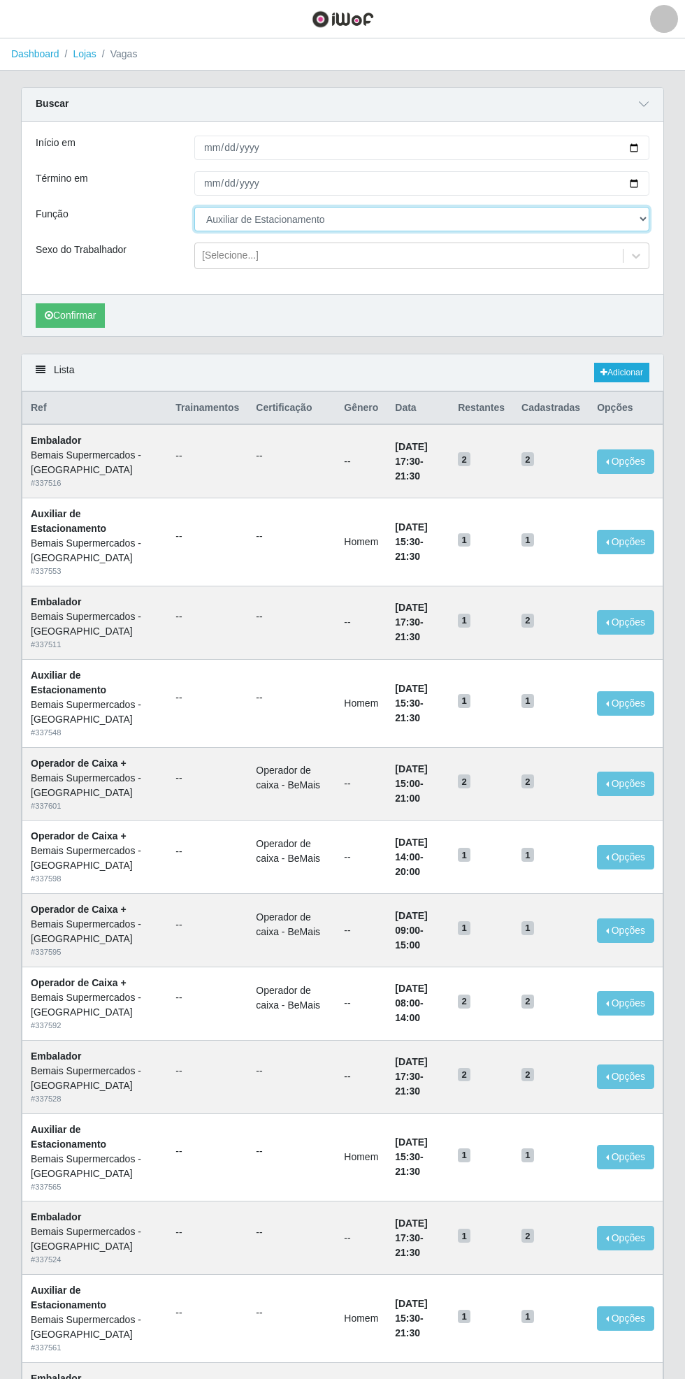
click at [194, 207] on select "[Selecione...] ASG ASG + ASG ++ Auxiliar de Estacionamento Auxiliar de Estacion…" at bounding box center [421, 219] width 455 height 24
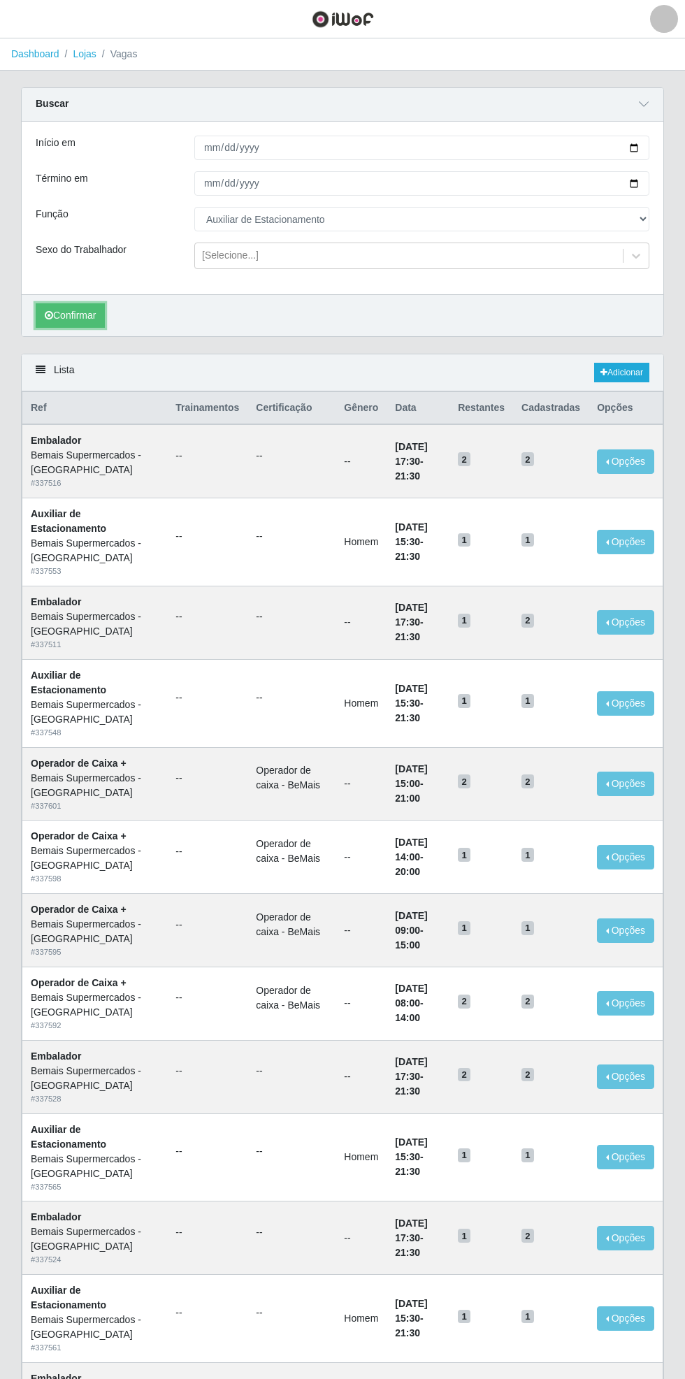
click at [63, 319] on button "Confirmar" at bounding box center [70, 315] width 69 height 24
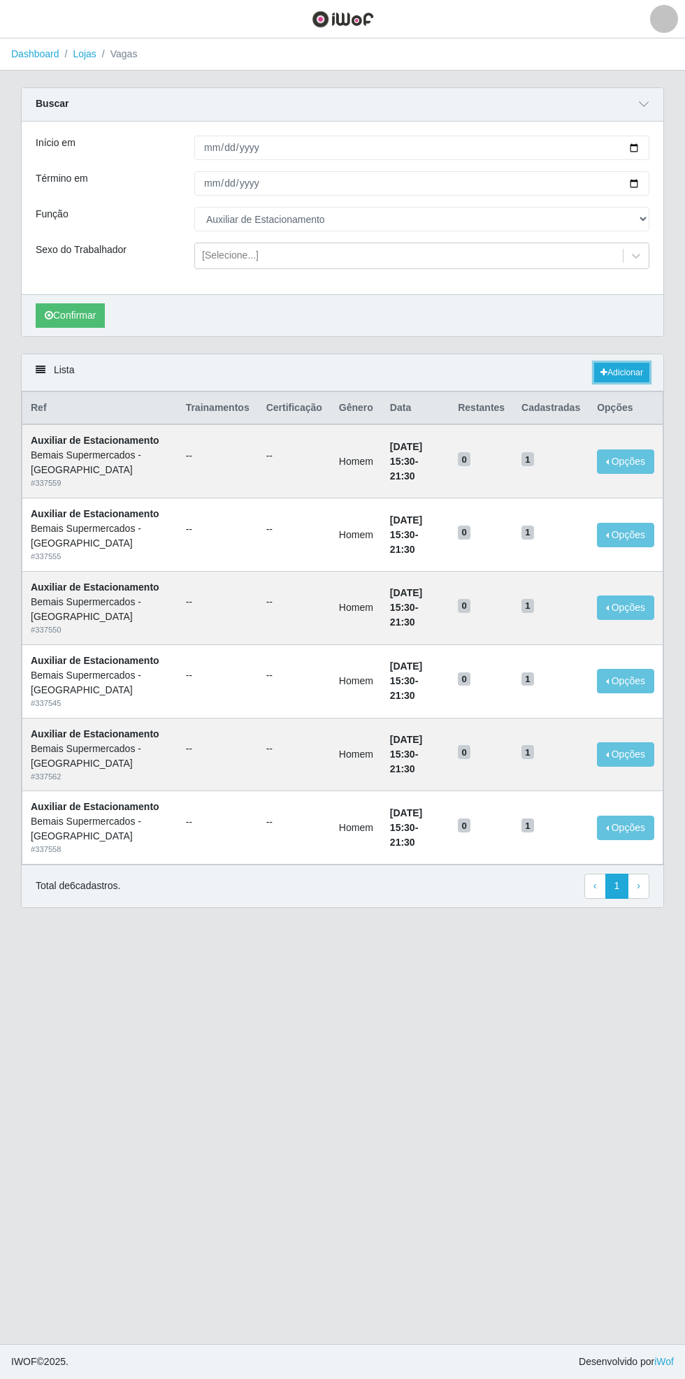
click at [623, 373] on link "Adicionar" at bounding box center [621, 373] width 55 height 20
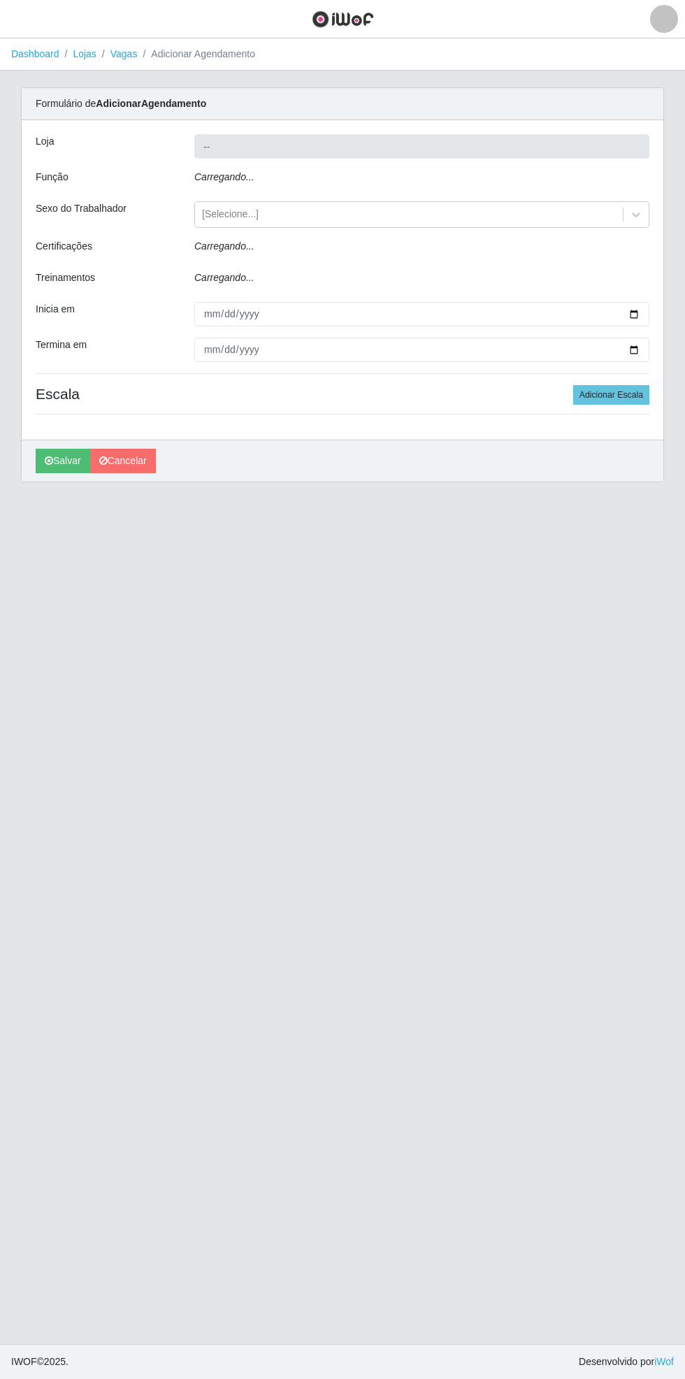
type input "Bemais Supermercados - [GEOGRAPHIC_DATA]"
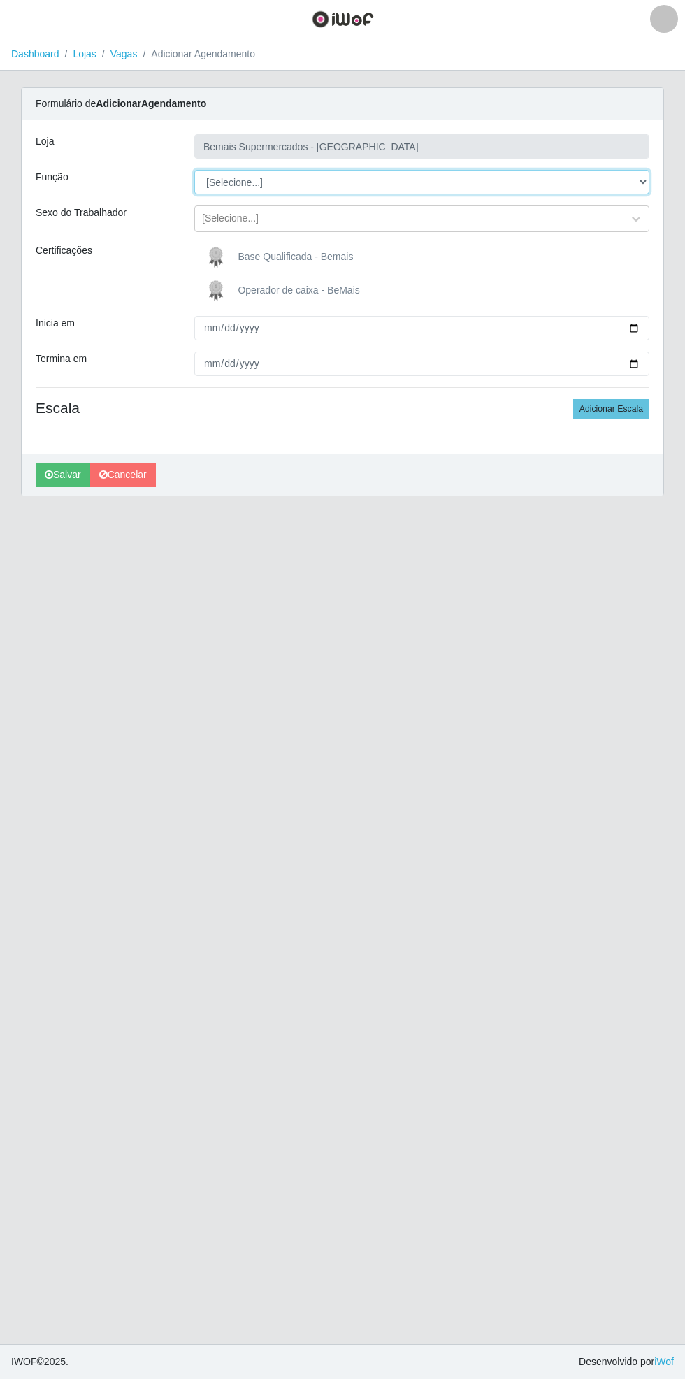
click at [644, 177] on select "[Selecione...] ASG ASG + ASG ++ Auxiliar de Estacionamento Auxiliar de Estacion…" at bounding box center [421, 182] width 455 height 24
select select "4"
click at [194, 170] on select "[Selecione...] ASG ASG + ASG ++ Auxiliar de Estacionamento Auxiliar de Estacion…" at bounding box center [421, 182] width 455 height 24
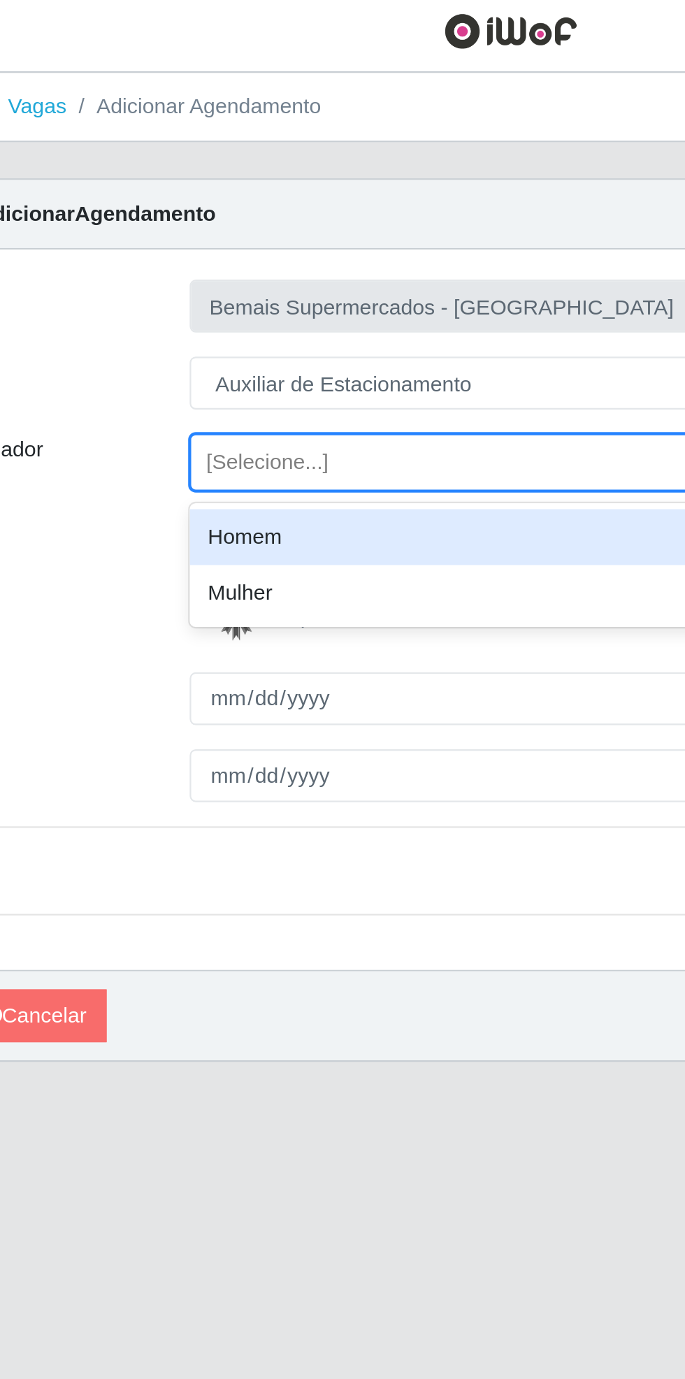
click at [315, 251] on div "Homem" at bounding box center [421, 253] width 455 height 26
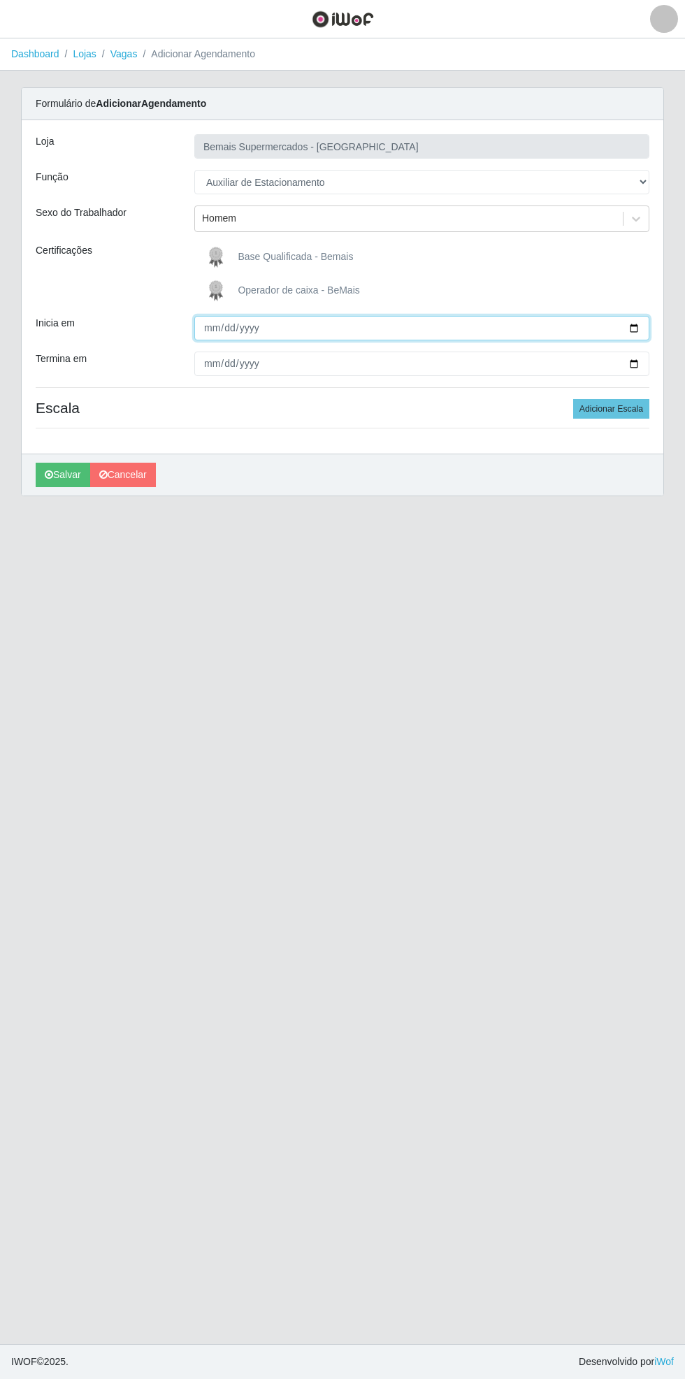
click at [642, 327] on input "Inicia em" at bounding box center [421, 328] width 455 height 24
type input "[DATE]"
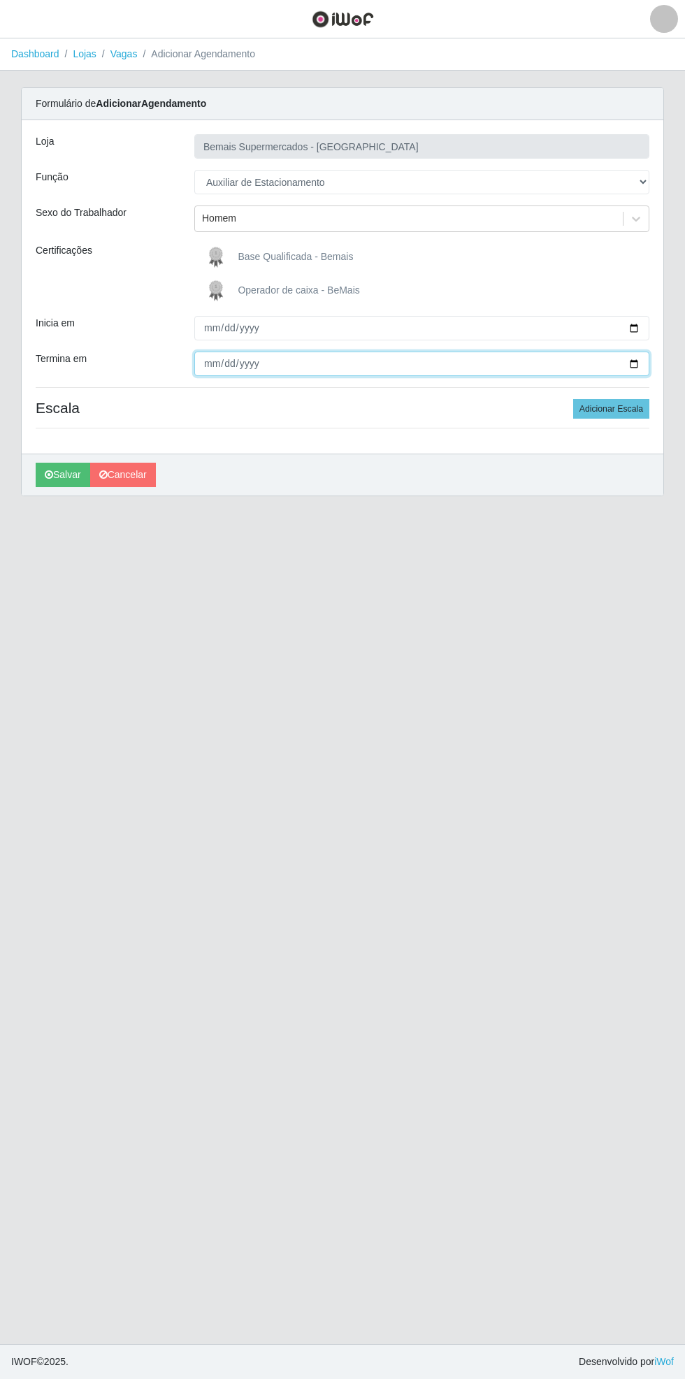
click at [648, 365] on input "Termina em" at bounding box center [421, 364] width 455 height 24
type input "[DATE]"
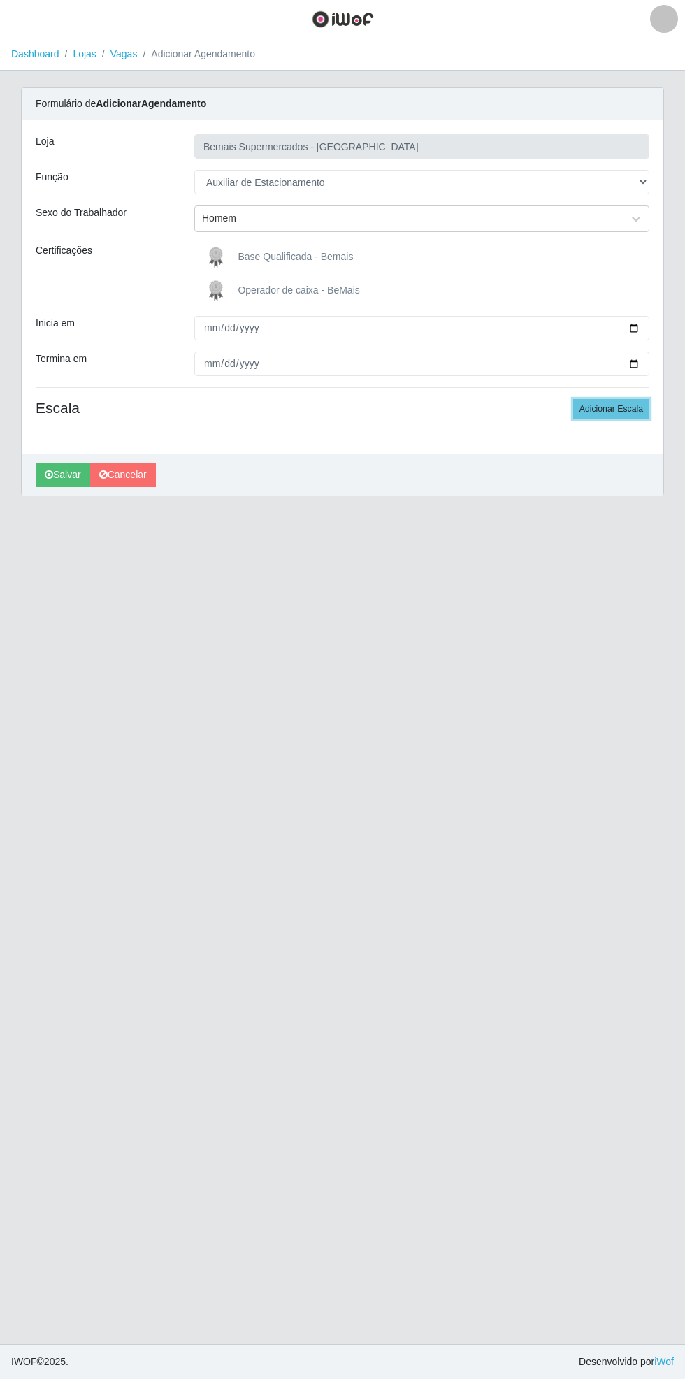
click at [617, 407] on button "Adicionar Escala" at bounding box center [611, 409] width 76 height 20
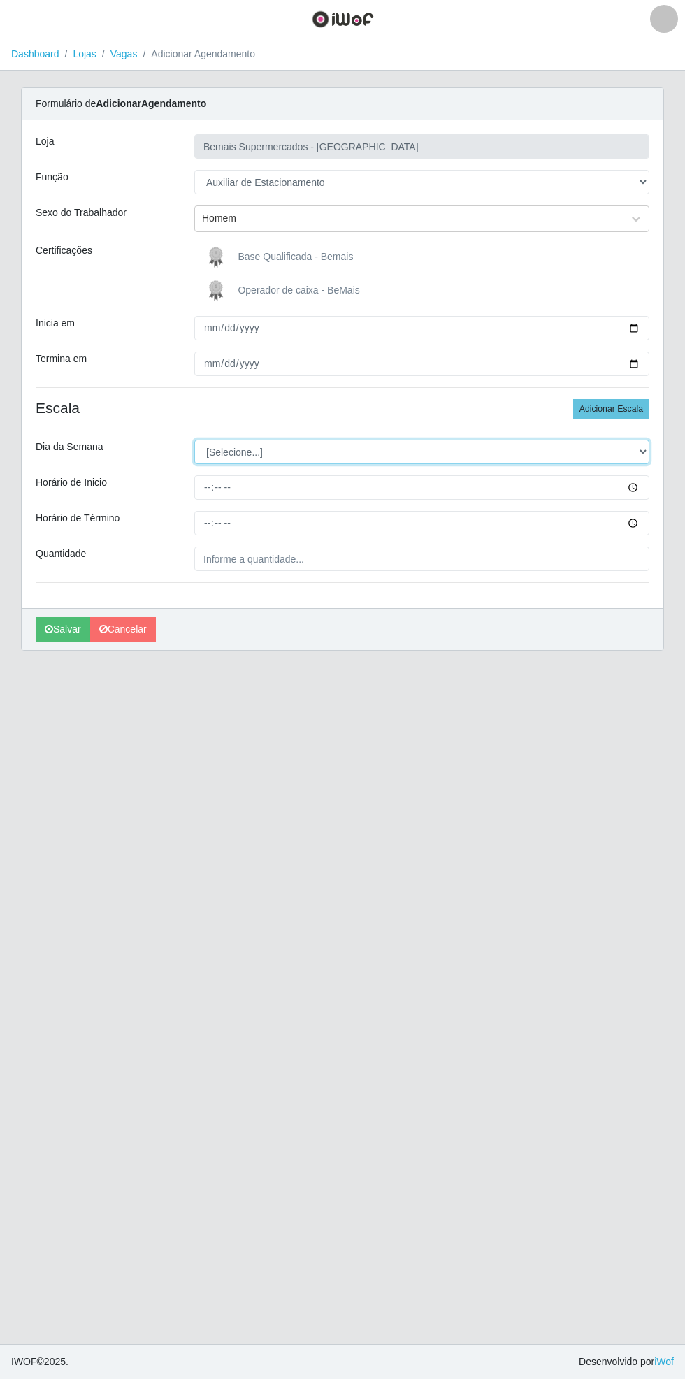
click at [644, 449] on select "[Selecione...] Segunda Terça Quarta Quinta Sexta Sábado Domingo" at bounding box center [421, 452] width 455 height 24
select select "4"
click at [194, 440] on select "[Selecione...] Segunda Terça Quarta Quinta Sexta Sábado Domingo" at bounding box center [421, 452] width 455 height 24
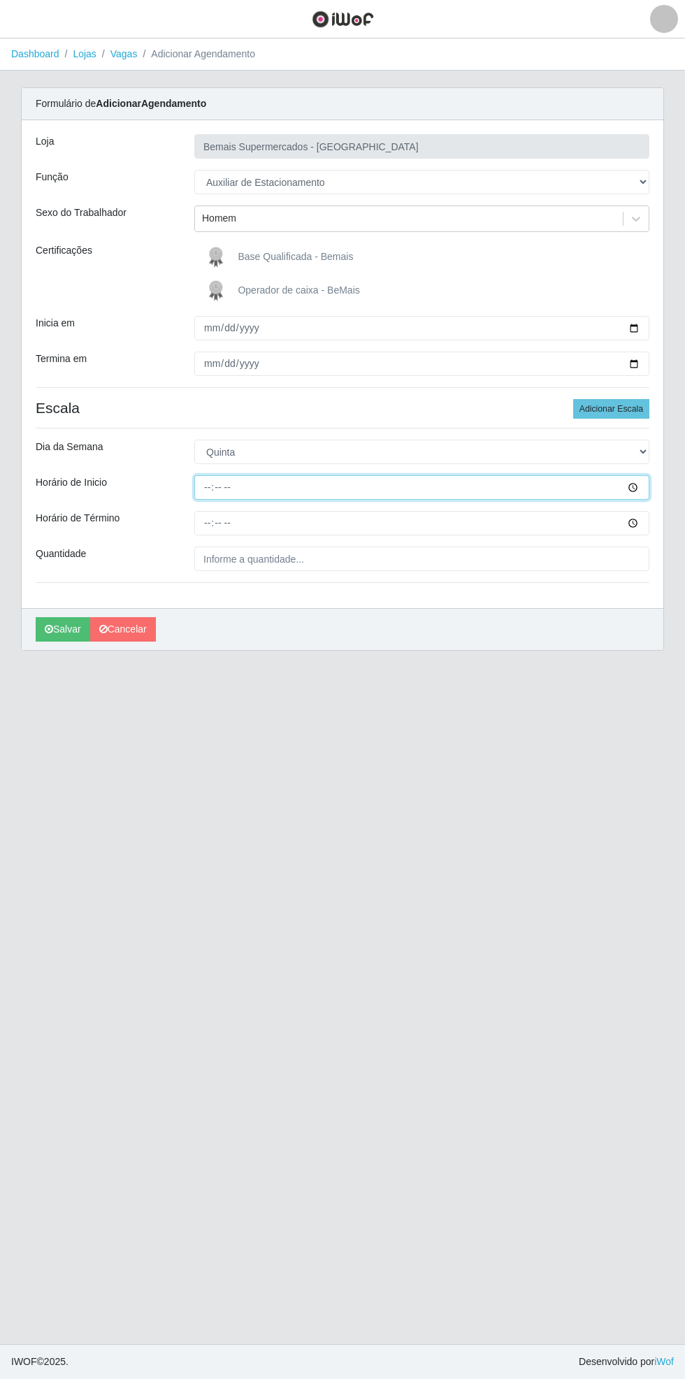
click at [644, 484] on input "Horário de Inicio" at bounding box center [421, 487] width 455 height 24
type input "08:00"
click at [642, 525] on input "Horário de Término" at bounding box center [421, 523] width 455 height 24
type input "14:00"
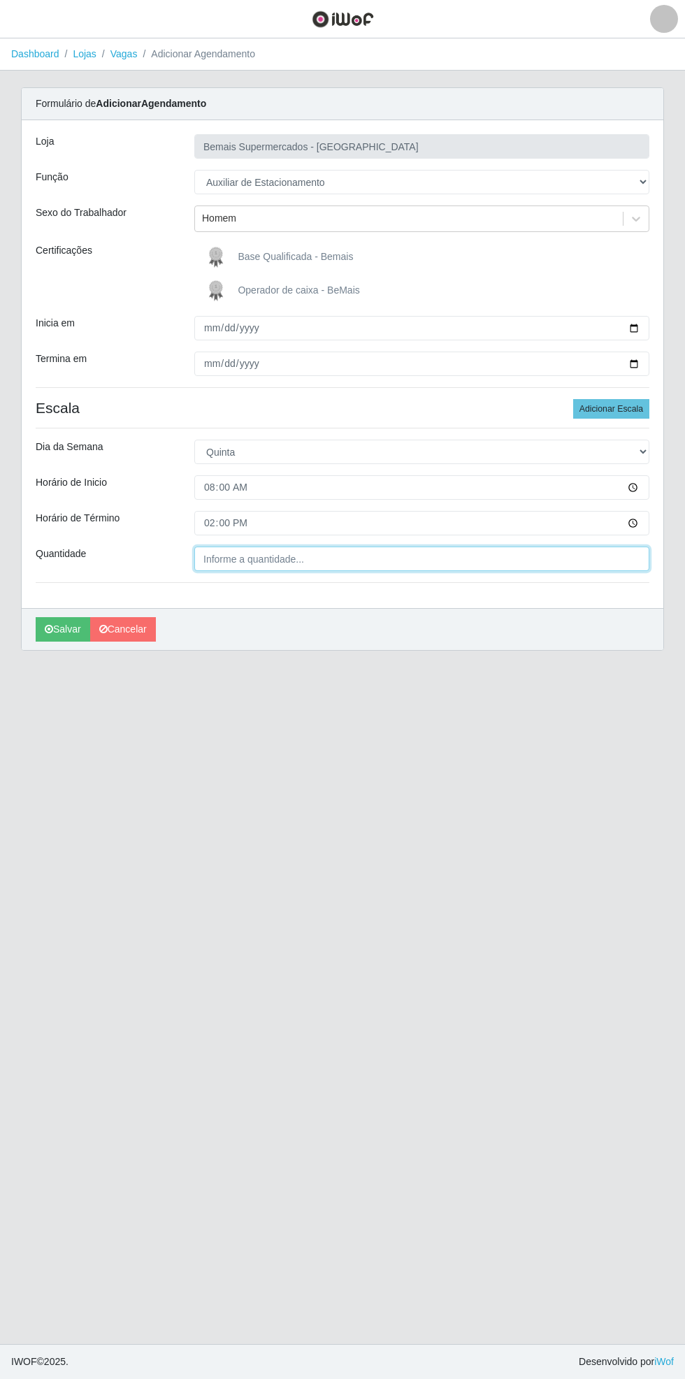
click at [341, 560] on input "Quantidade" at bounding box center [421, 558] width 455 height 24
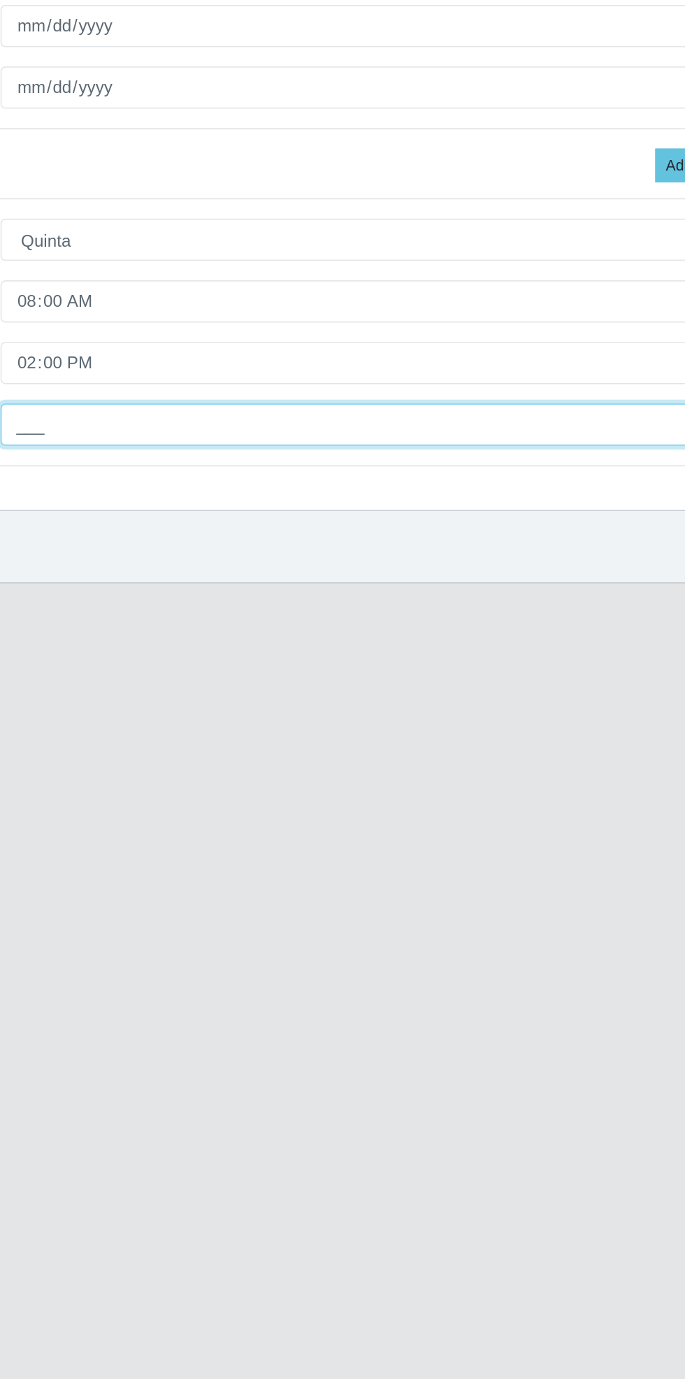
type input "1__"
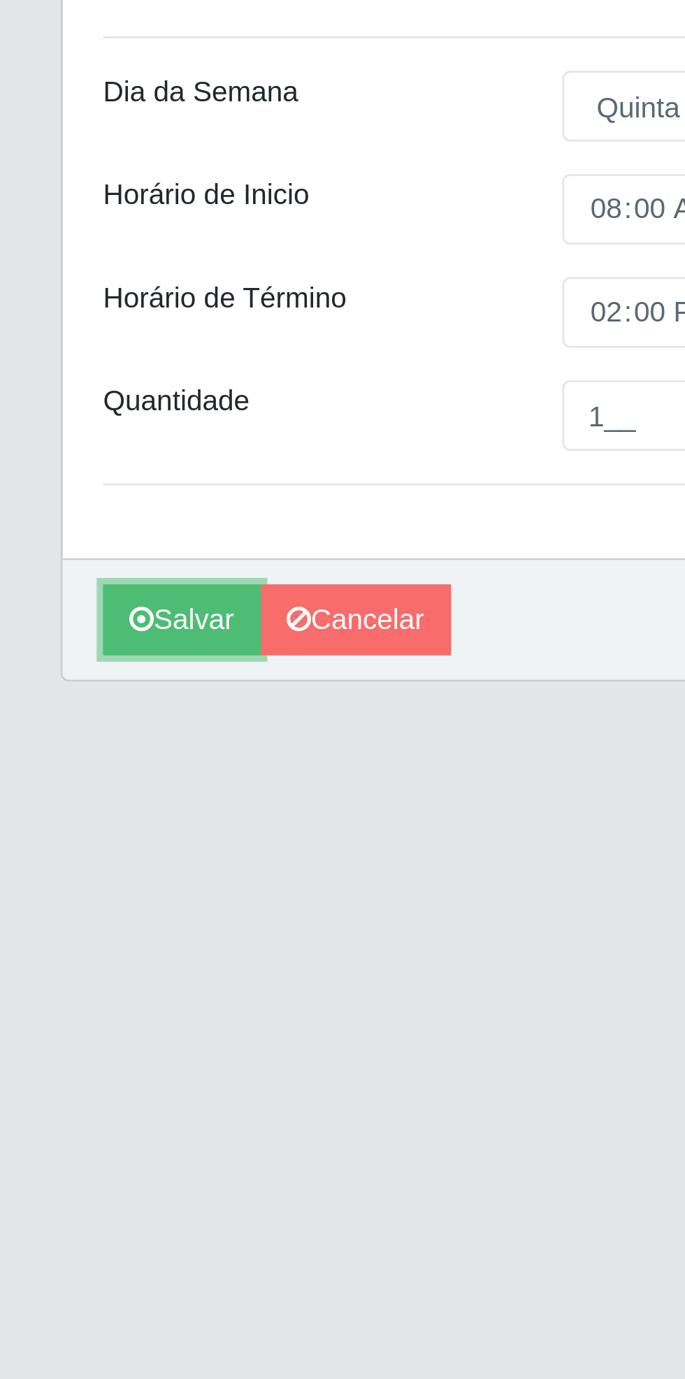
click at [63, 630] on button "Salvar" at bounding box center [63, 629] width 55 height 24
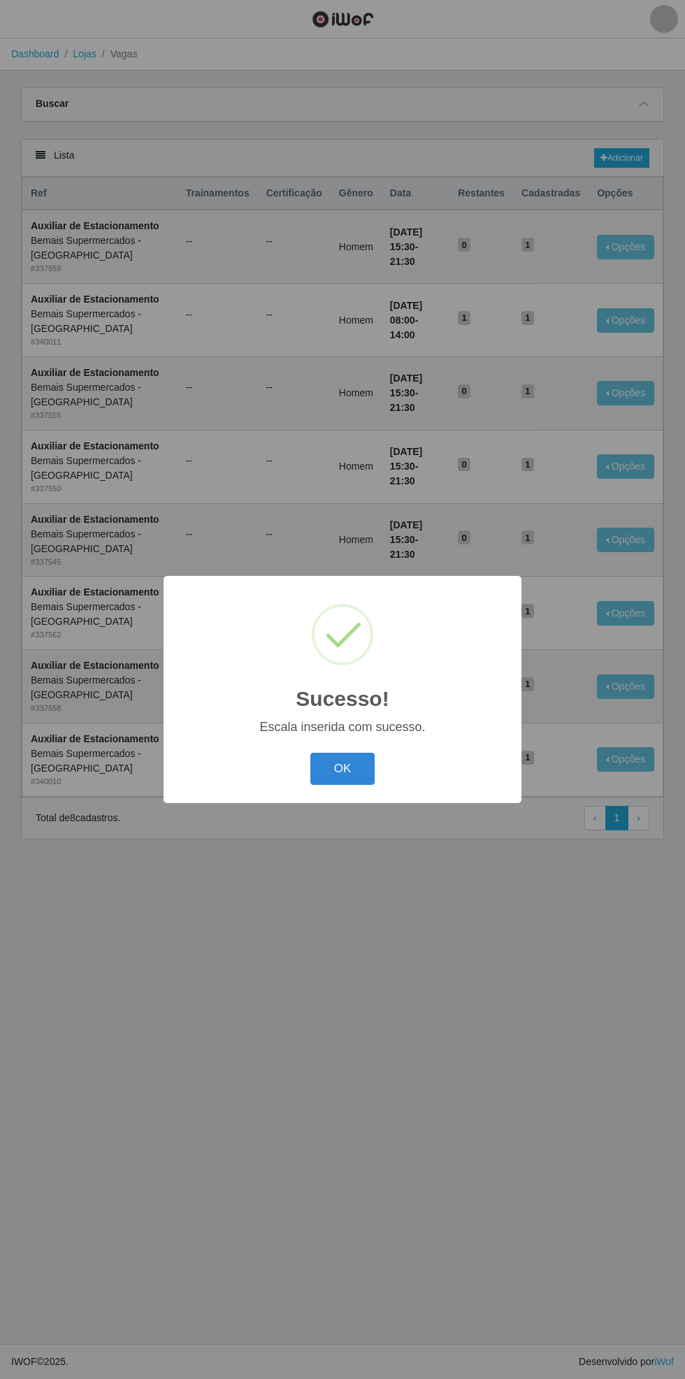
click at [347, 774] on button "OK" at bounding box center [342, 769] width 65 height 33
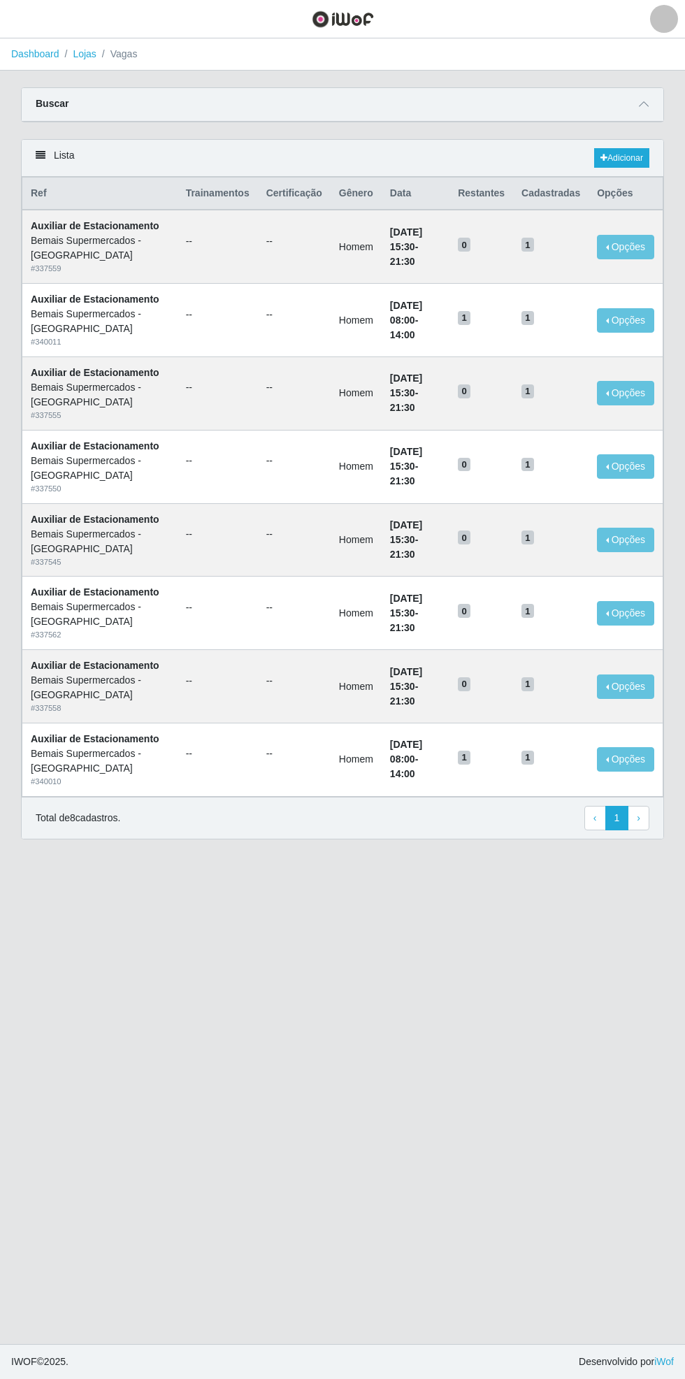
click at [648, 101] on icon at bounding box center [644, 104] width 10 height 10
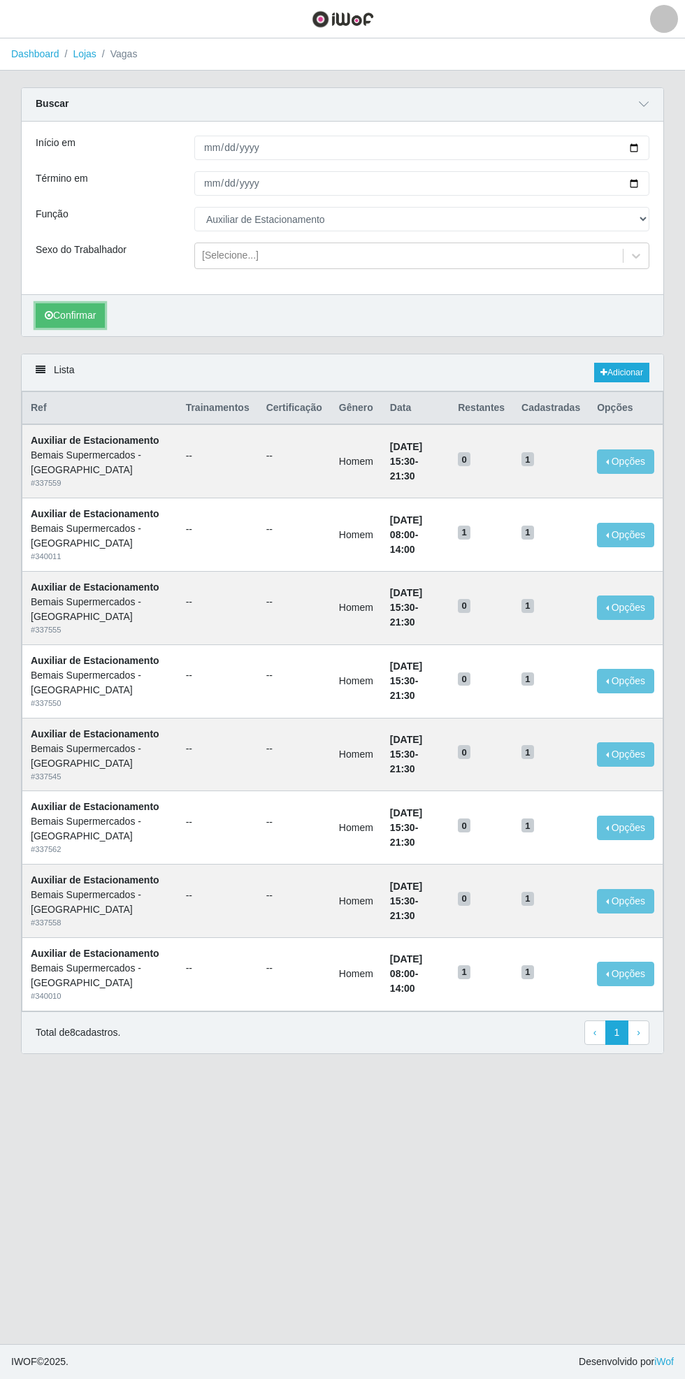
click at [78, 313] on button "Confirmar" at bounding box center [70, 315] width 69 height 24
